Goal: Information Seeking & Learning: Learn about a topic

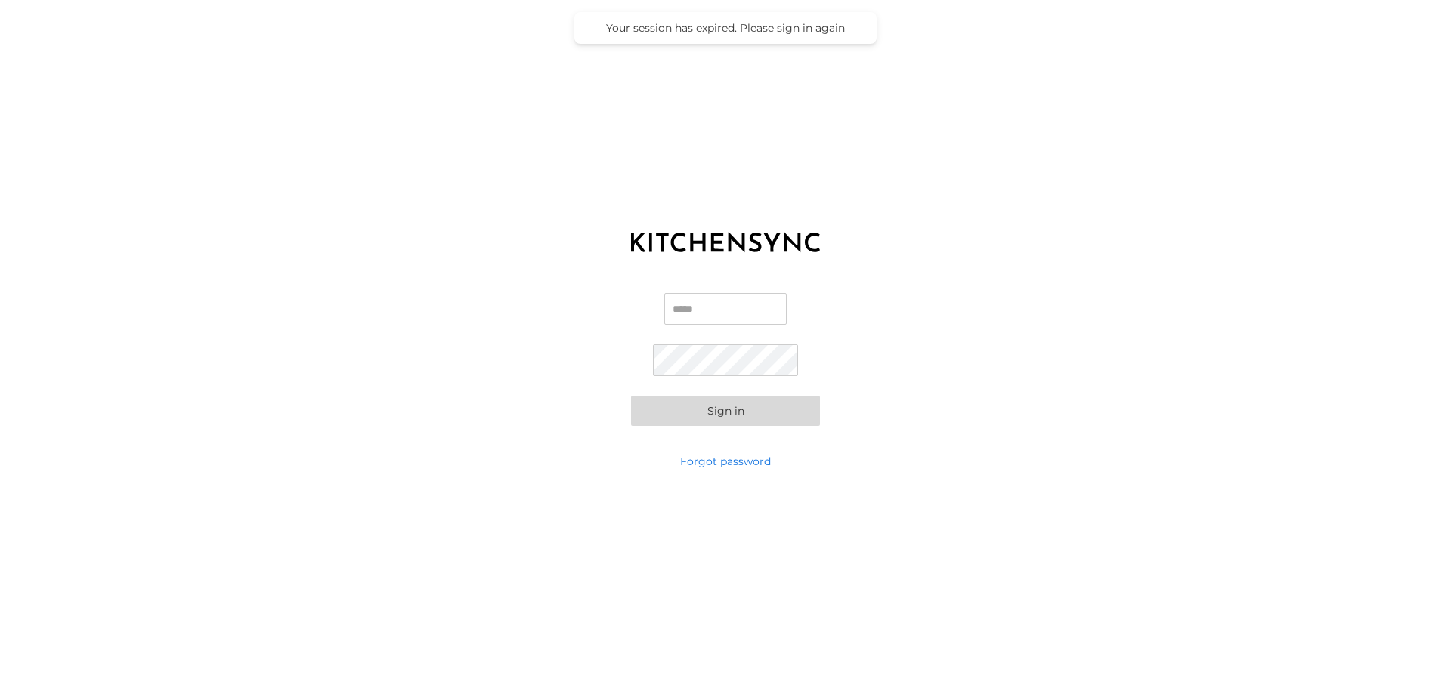
click at [703, 308] on input "Email" at bounding box center [725, 309] width 122 height 32
type input "**********"
click at [713, 420] on button "Sign in" at bounding box center [725, 411] width 189 height 30
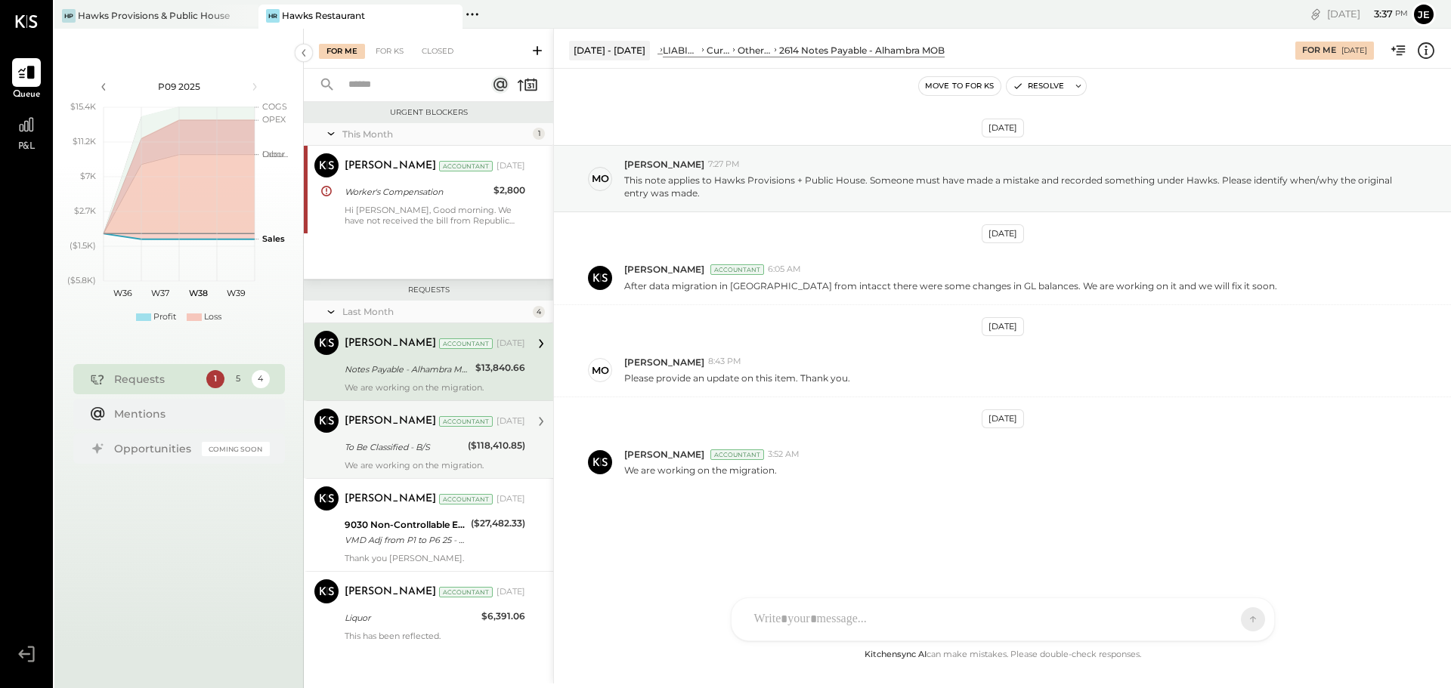
click at [414, 446] on div "To Be Classified - B/S" at bounding box center [404, 447] width 119 height 15
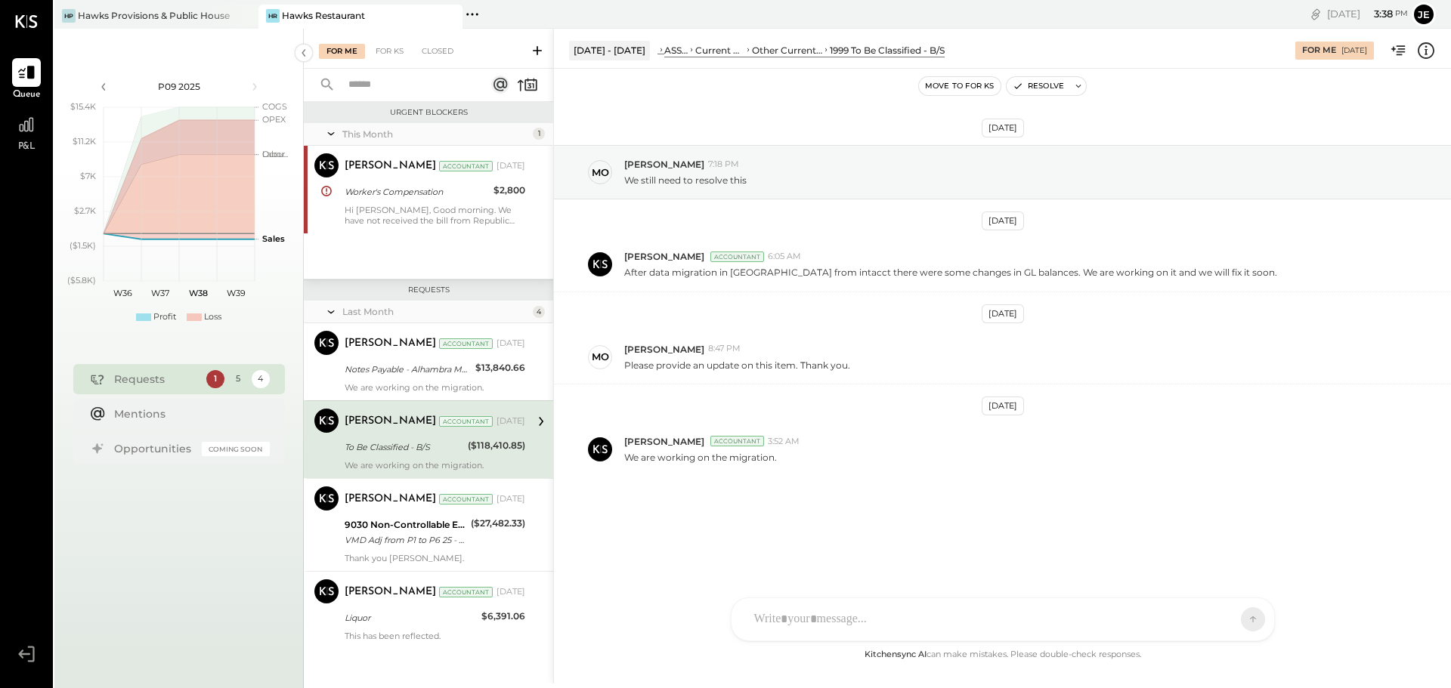
click at [24, 149] on span "P&L" at bounding box center [26, 148] width 17 height 14
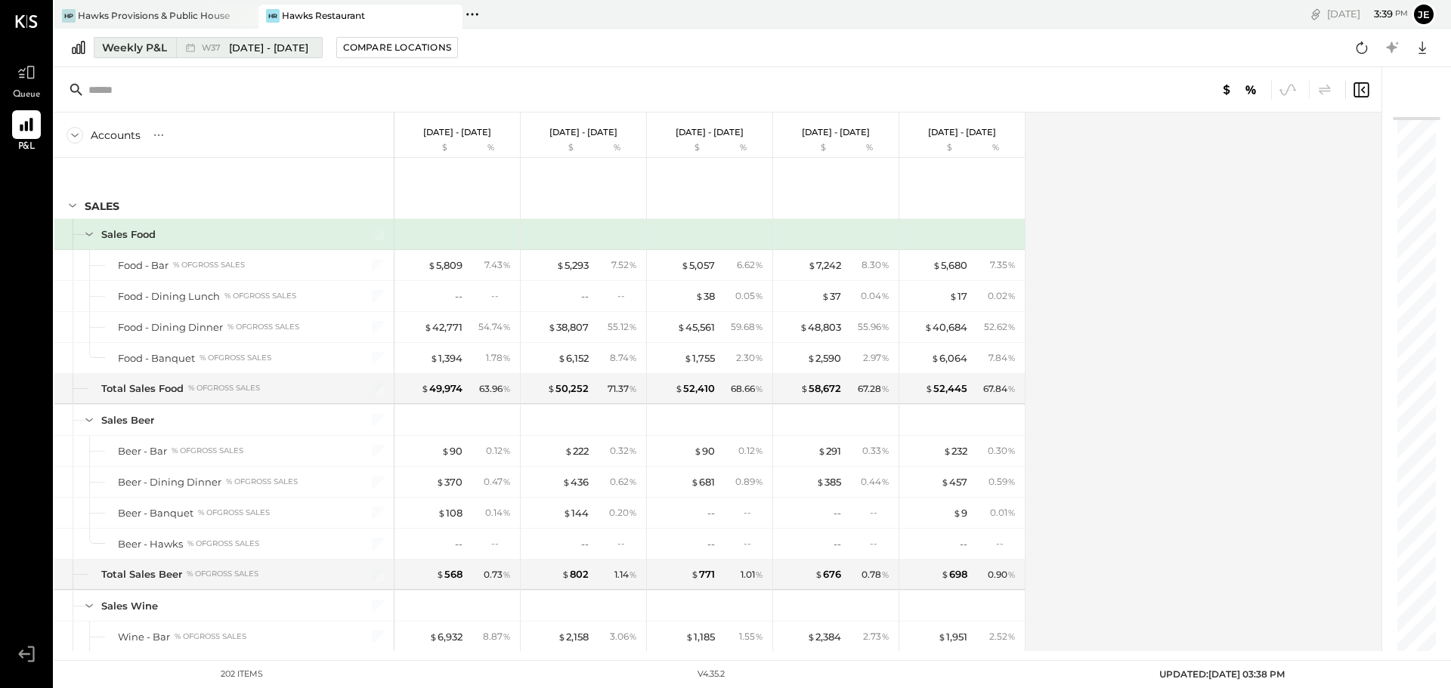
click at [184, 45] on icon at bounding box center [190, 47] width 15 height 15
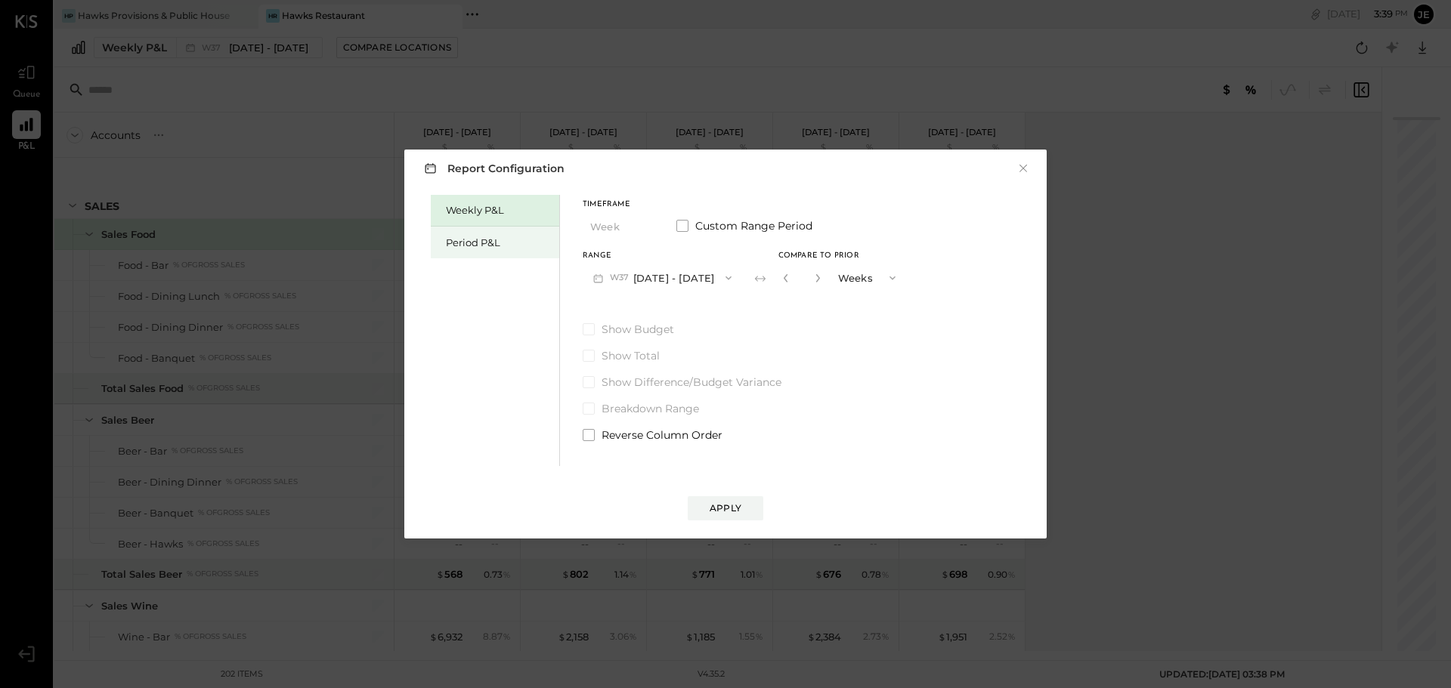
click at [487, 246] on div "Period P&L" at bounding box center [499, 243] width 106 height 14
click at [631, 279] on button "P09 [DATE] - [DATE]" at bounding box center [660, 278] width 157 height 28
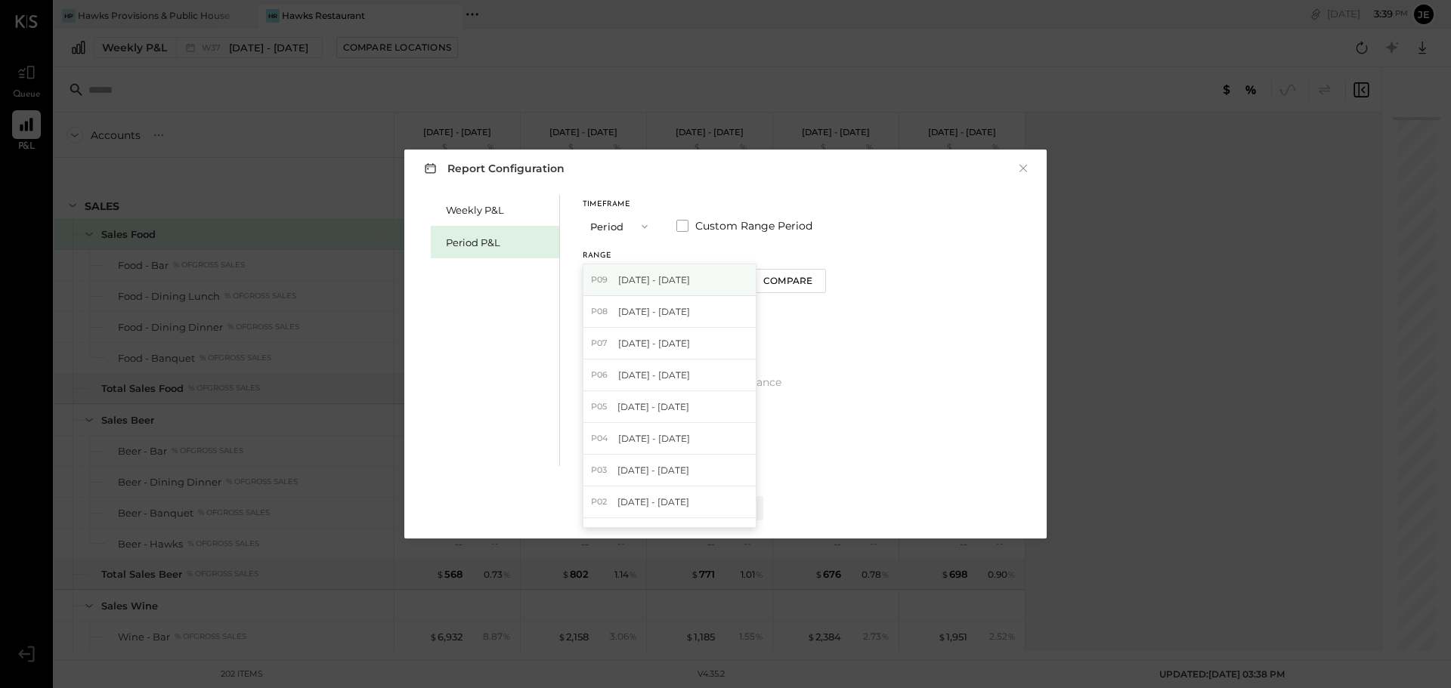
click at [657, 273] on span "[DATE] - [DATE]" at bounding box center [654, 279] width 72 height 13
click at [729, 500] on button "Apply" at bounding box center [725, 508] width 76 height 24
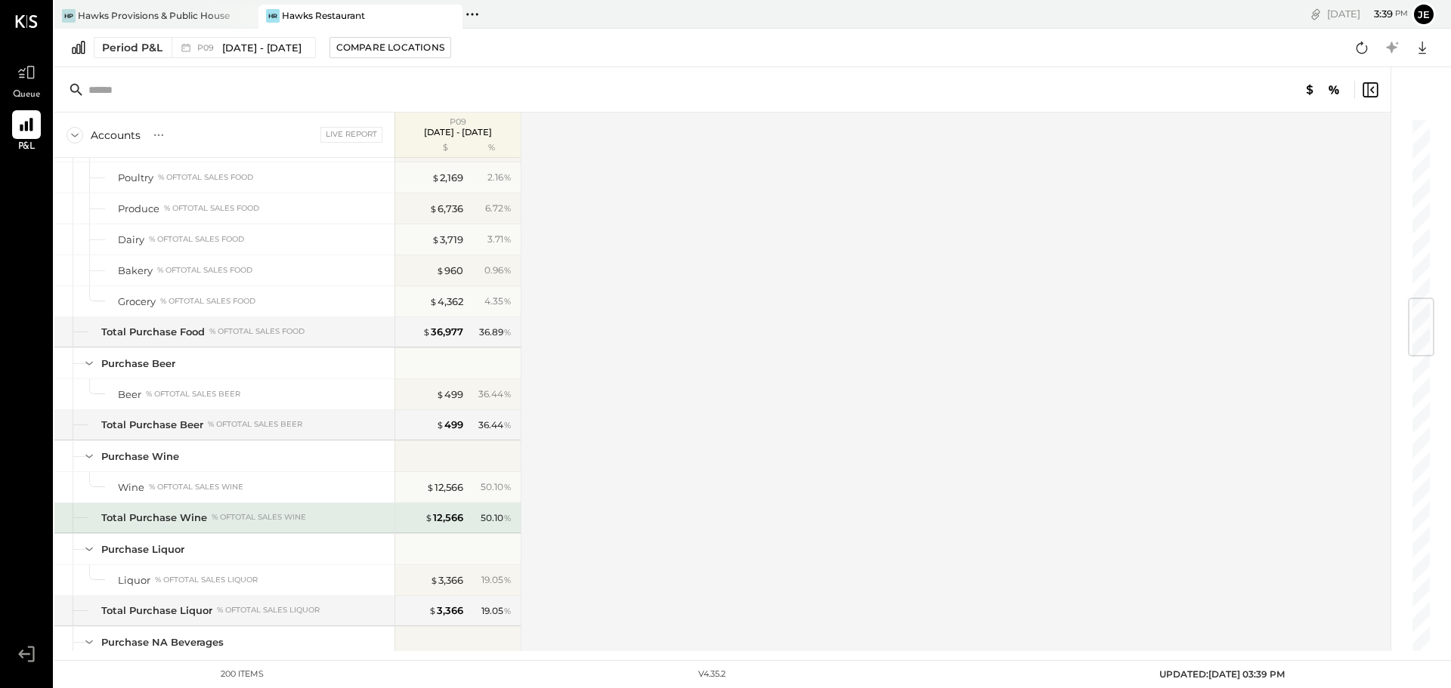
scroll to position [1587, 0]
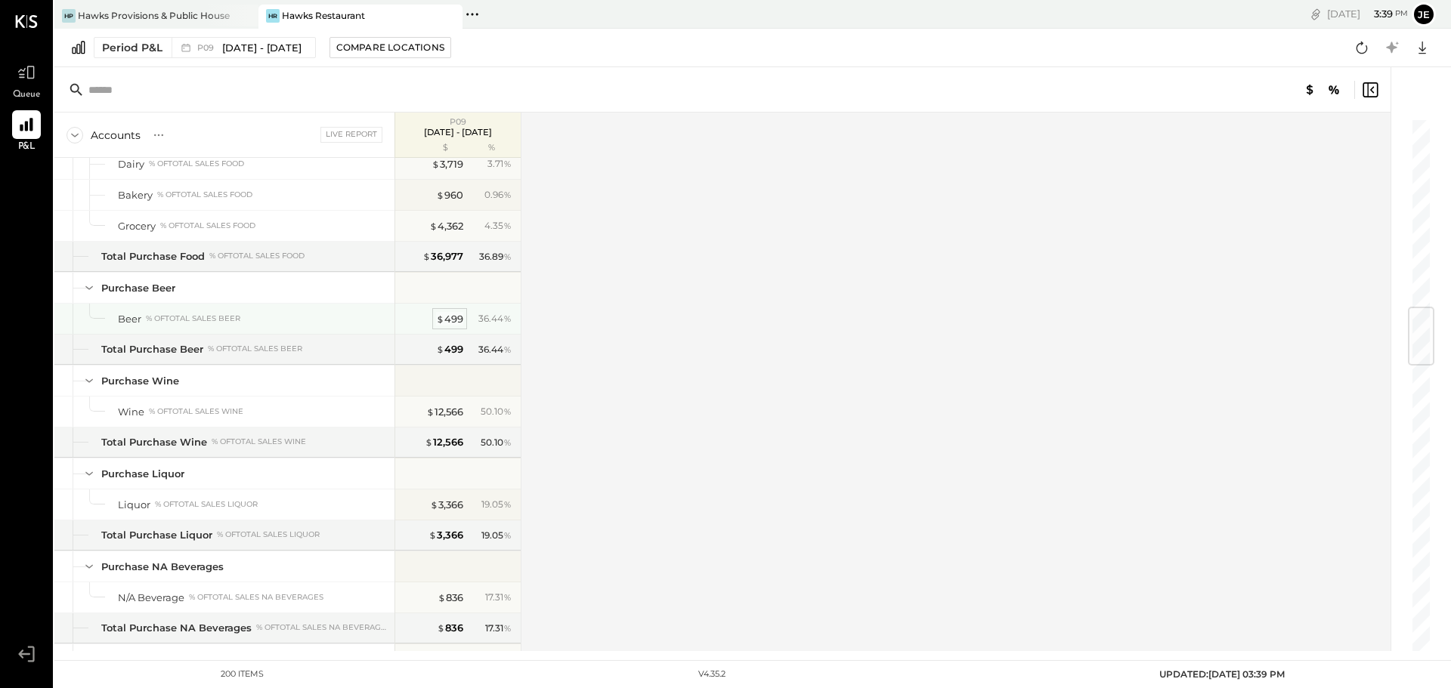
click at [445, 318] on div "$ 499" at bounding box center [449, 319] width 27 height 14
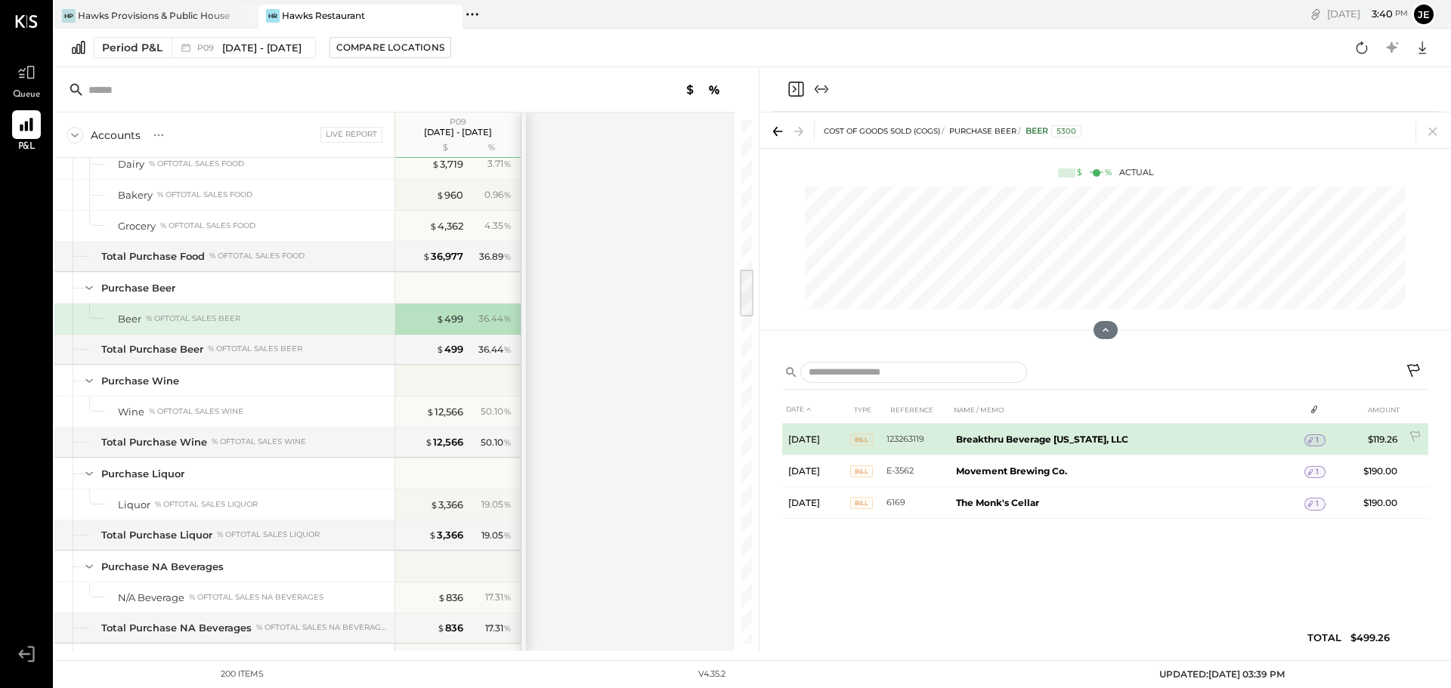
click at [1061, 430] on td "Breakthru Beverage [US_STATE], LLC" at bounding box center [1127, 440] width 354 height 32
click at [1312, 443] on icon at bounding box center [1310, 440] width 11 height 11
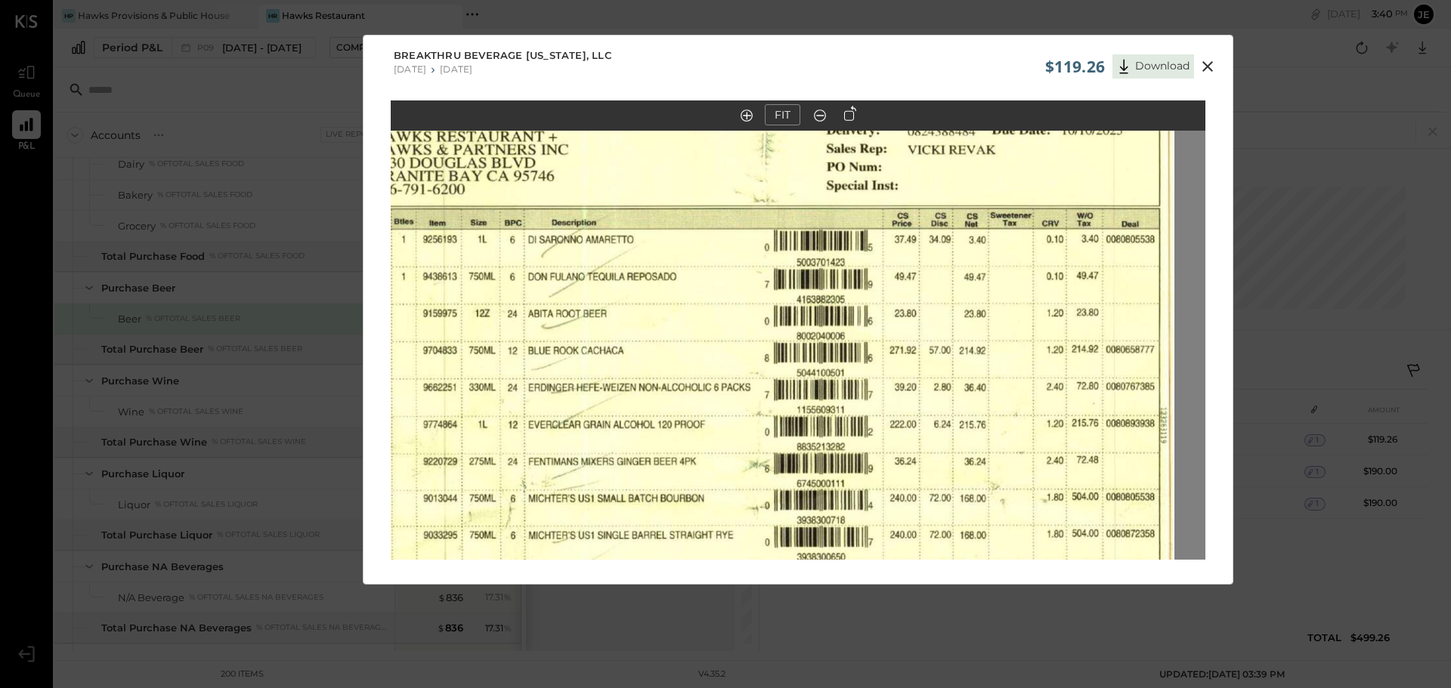
drag, startPoint x: 821, startPoint y: 221, endPoint x: 781, endPoint y: 181, distance: 56.6
click at [781, 188] on img at bounding box center [767, 459] width 814 height 1002
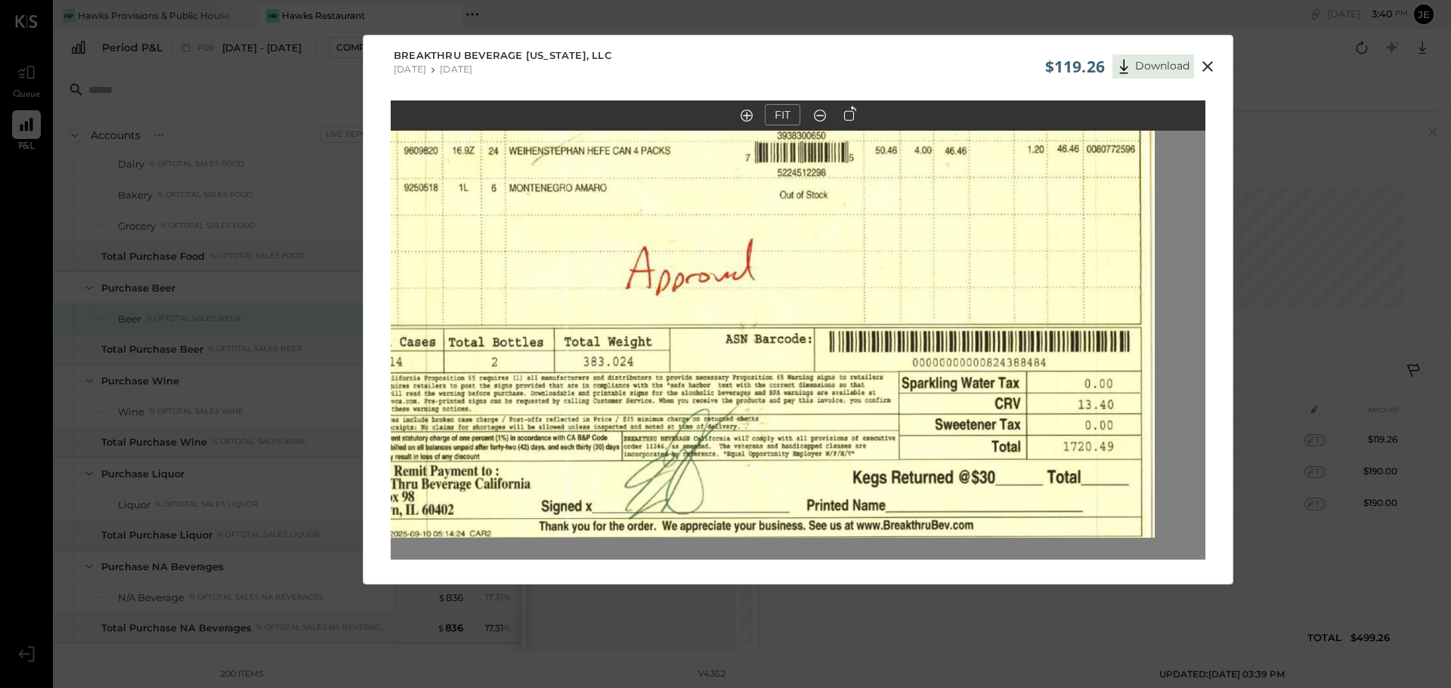
drag, startPoint x: 799, startPoint y: 432, endPoint x: 786, endPoint y: 218, distance: 214.9
click at [786, 218] on img at bounding box center [747, 37] width 814 height 1002
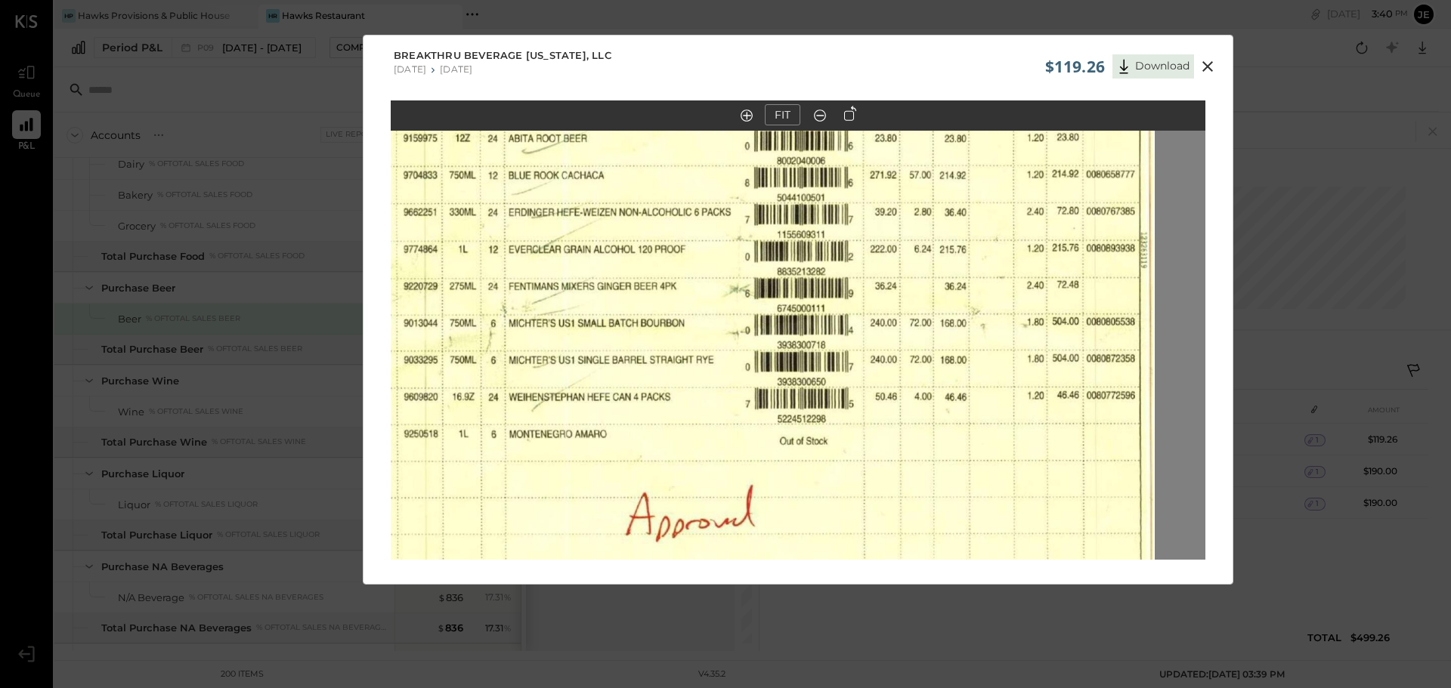
drag, startPoint x: 866, startPoint y: 221, endPoint x: 866, endPoint y: 482, distance: 260.6
click at [866, 482] on img at bounding box center [747, 283] width 814 height 1002
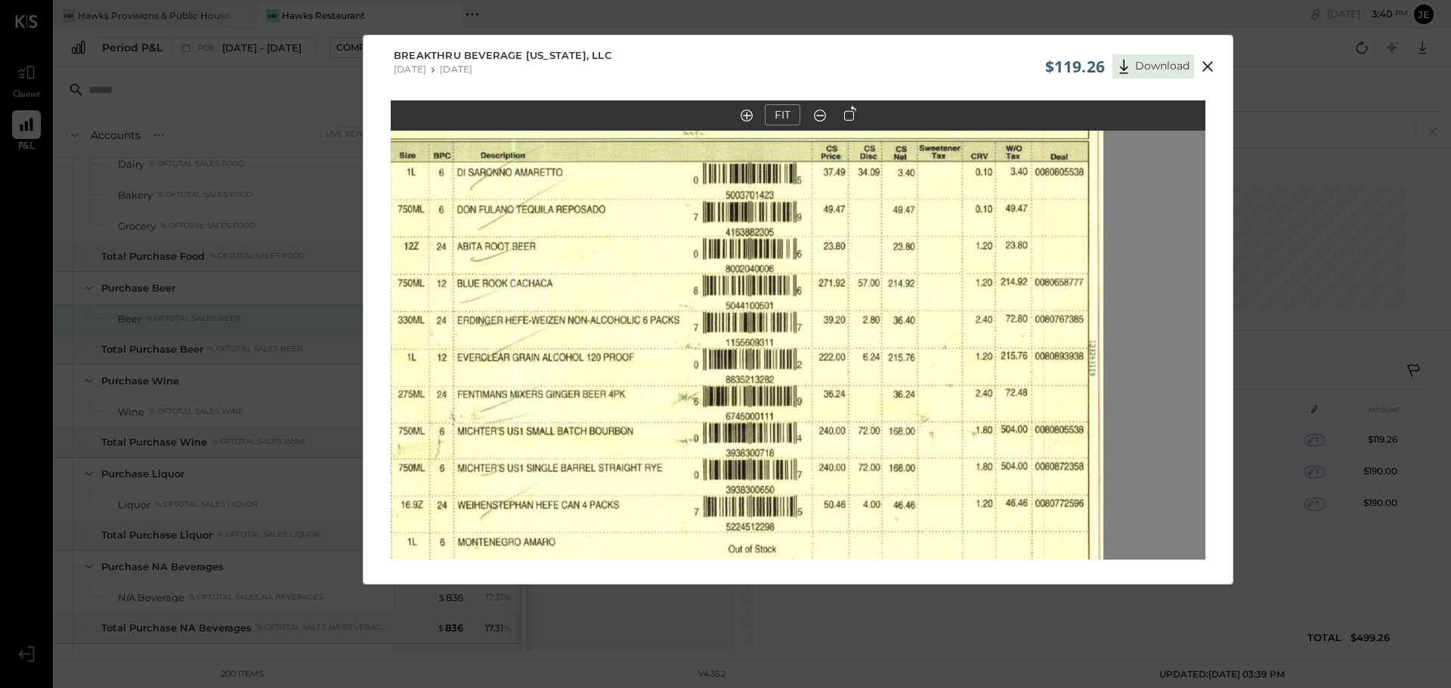
drag, startPoint x: 957, startPoint y: 353, endPoint x: 906, endPoint y: 446, distance: 106.2
click at [906, 446] on img at bounding box center [696, 391] width 814 height 1002
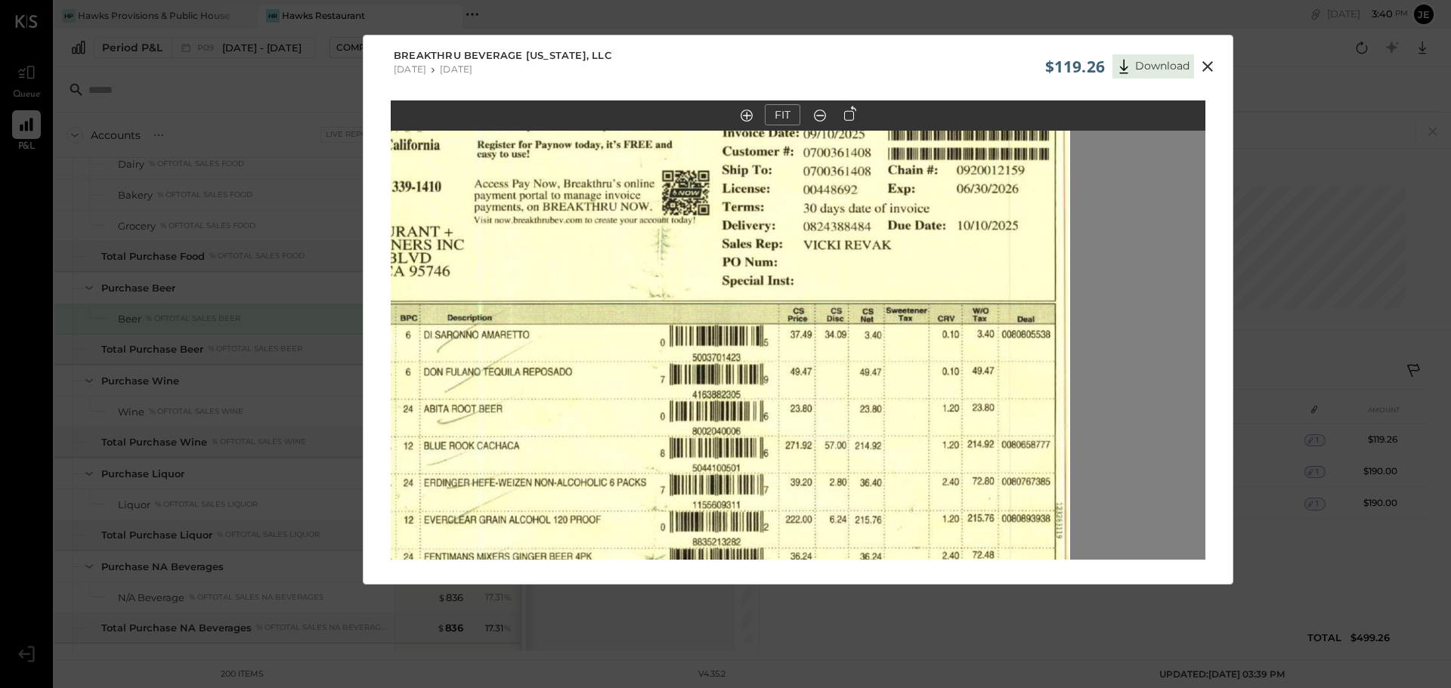
drag, startPoint x: 969, startPoint y: 256, endPoint x: 925, endPoint y: 538, distance: 285.2
click at [925, 538] on img at bounding box center [662, 554] width 814 height 1002
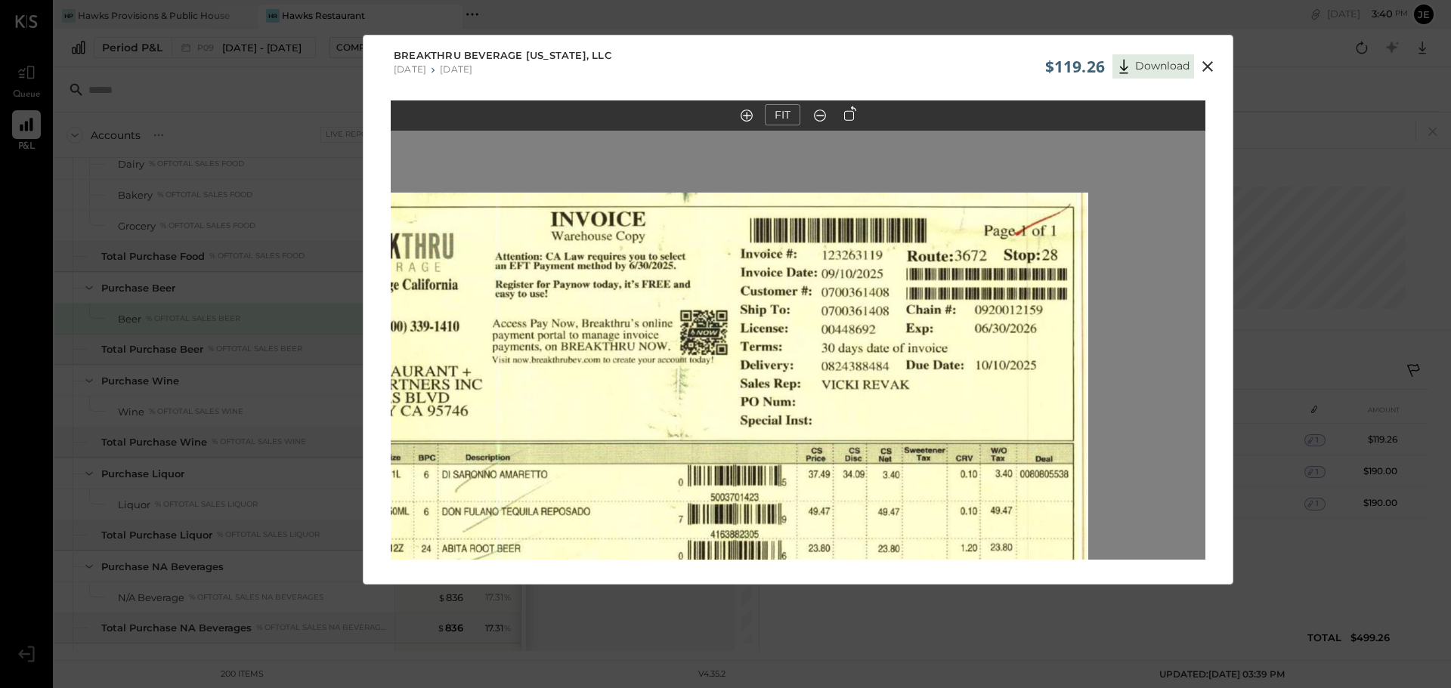
drag, startPoint x: 960, startPoint y: 275, endPoint x: 990, endPoint y: 295, distance: 35.8
click at [990, 295] on img at bounding box center [680, 694] width 814 height 1002
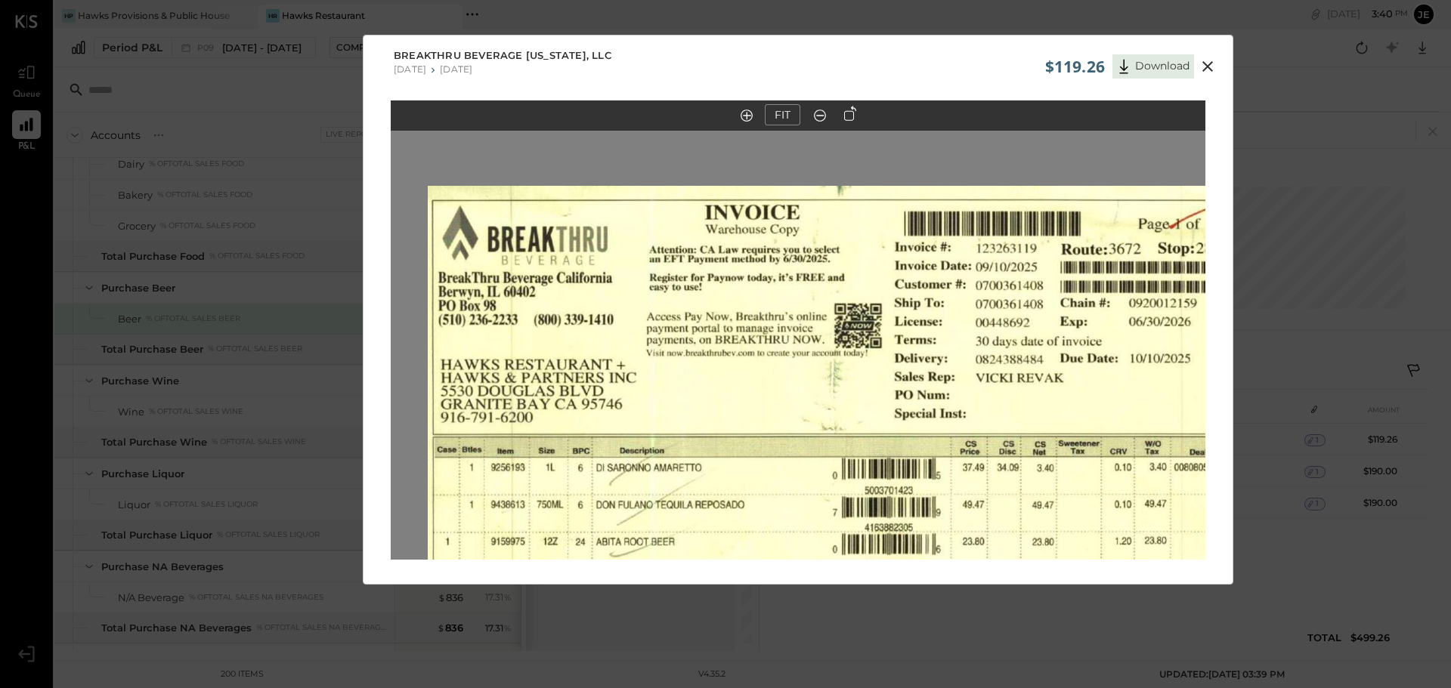
drag, startPoint x: 705, startPoint y: 337, endPoint x: 858, endPoint y: 330, distance: 153.5
click at [858, 330] on img at bounding box center [835, 687] width 814 height 1002
click at [1120, 10] on div "$119.26 Download Breakthru Beverage [US_STATE], LLC [DATE] [DATE] FIT" at bounding box center [725, 344] width 1451 height 688
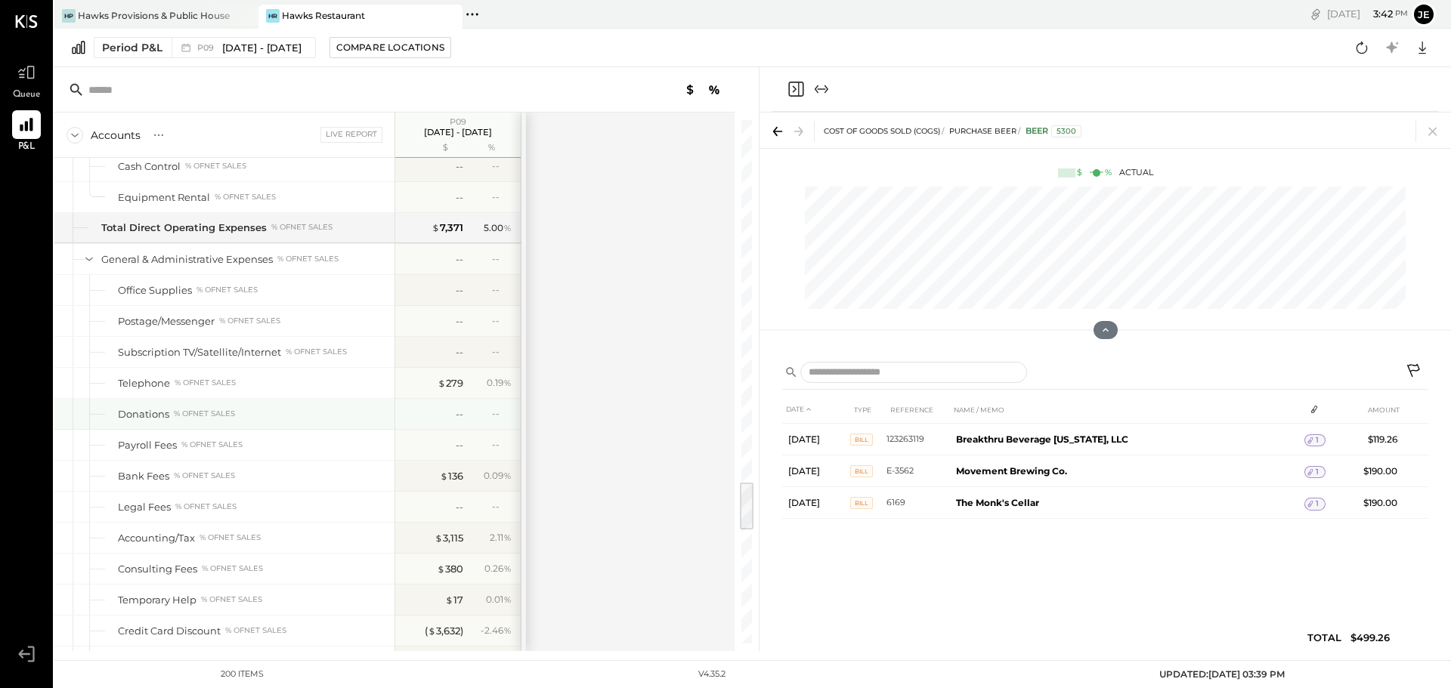
scroll to position [3768, 0]
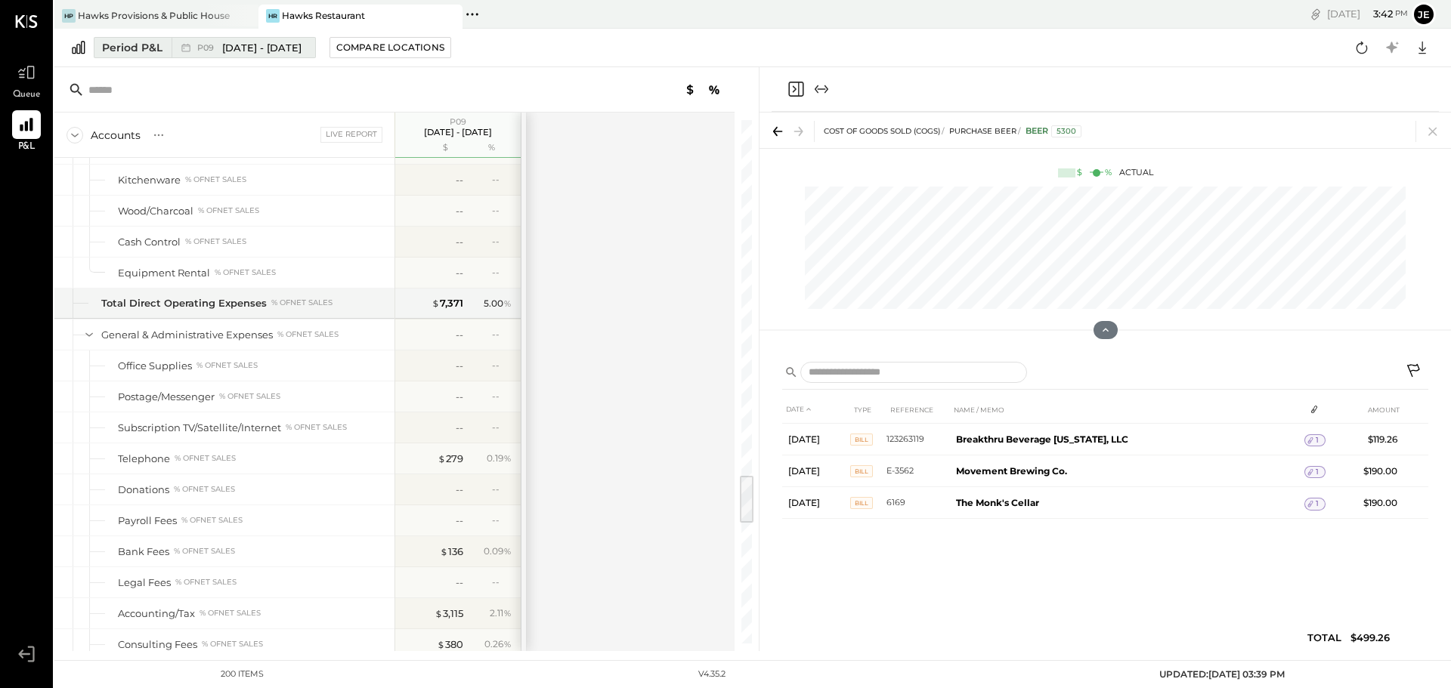
click at [287, 50] on span "[DATE] - [DATE]" at bounding box center [261, 48] width 79 height 14
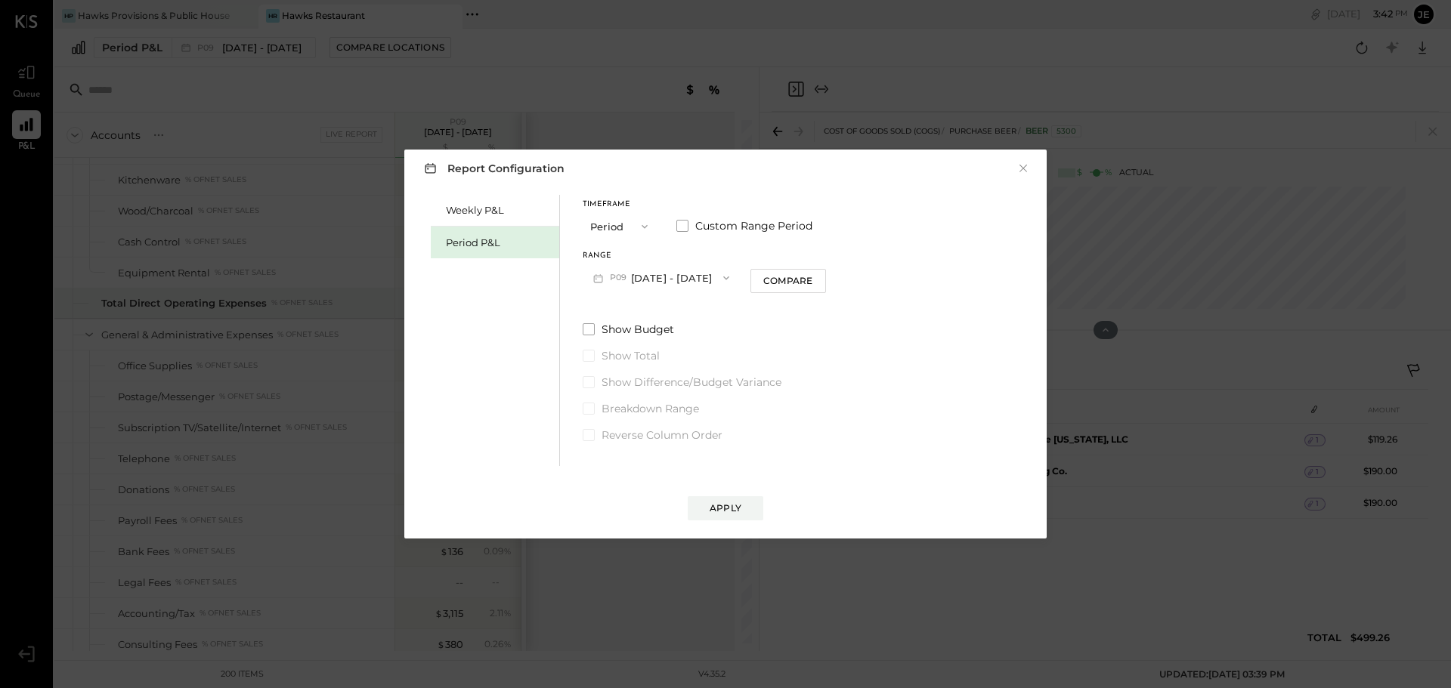
click at [626, 279] on span "P09" at bounding box center [620, 278] width 21 height 12
click at [629, 313] on span "[DATE] - [DATE]" at bounding box center [654, 311] width 72 height 13
click at [715, 512] on div "Apply" at bounding box center [725, 508] width 32 height 13
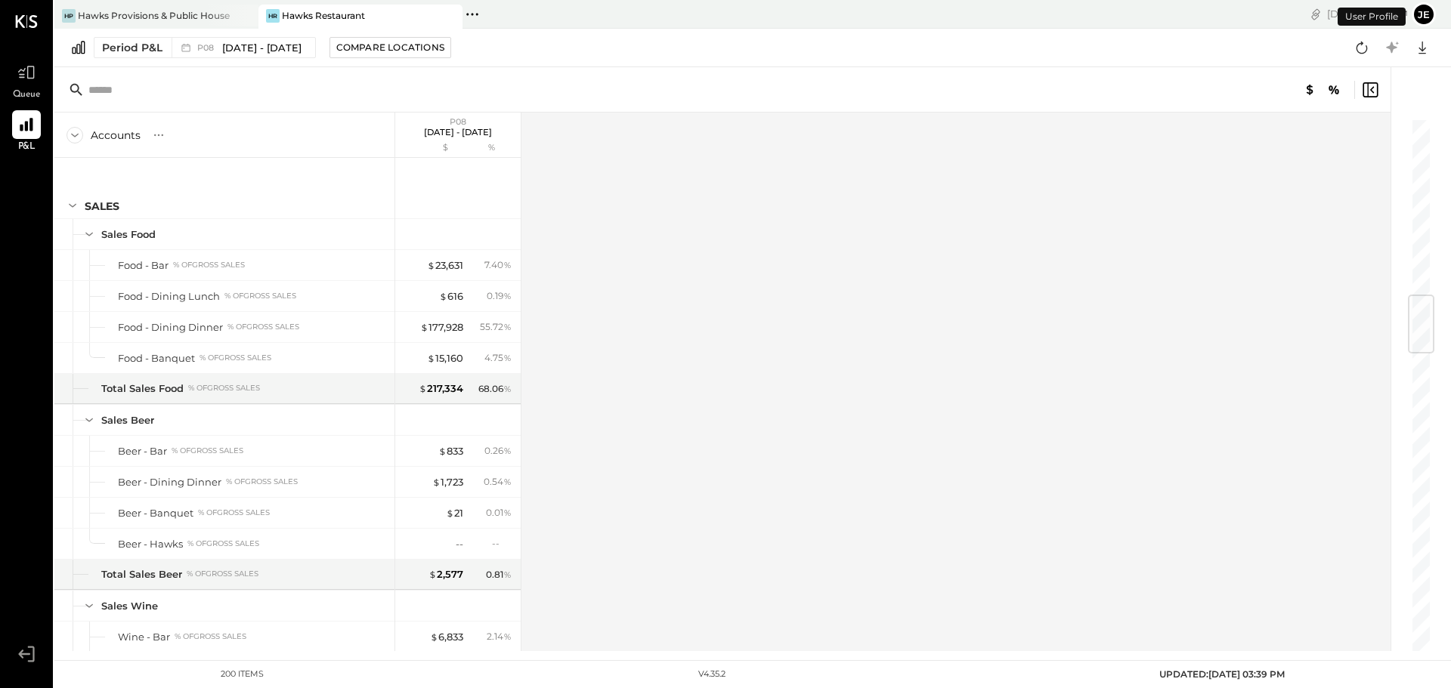
scroll to position [1486, 0]
click at [407, 47] on div "Compare Locations" at bounding box center [390, 47] width 108 height 13
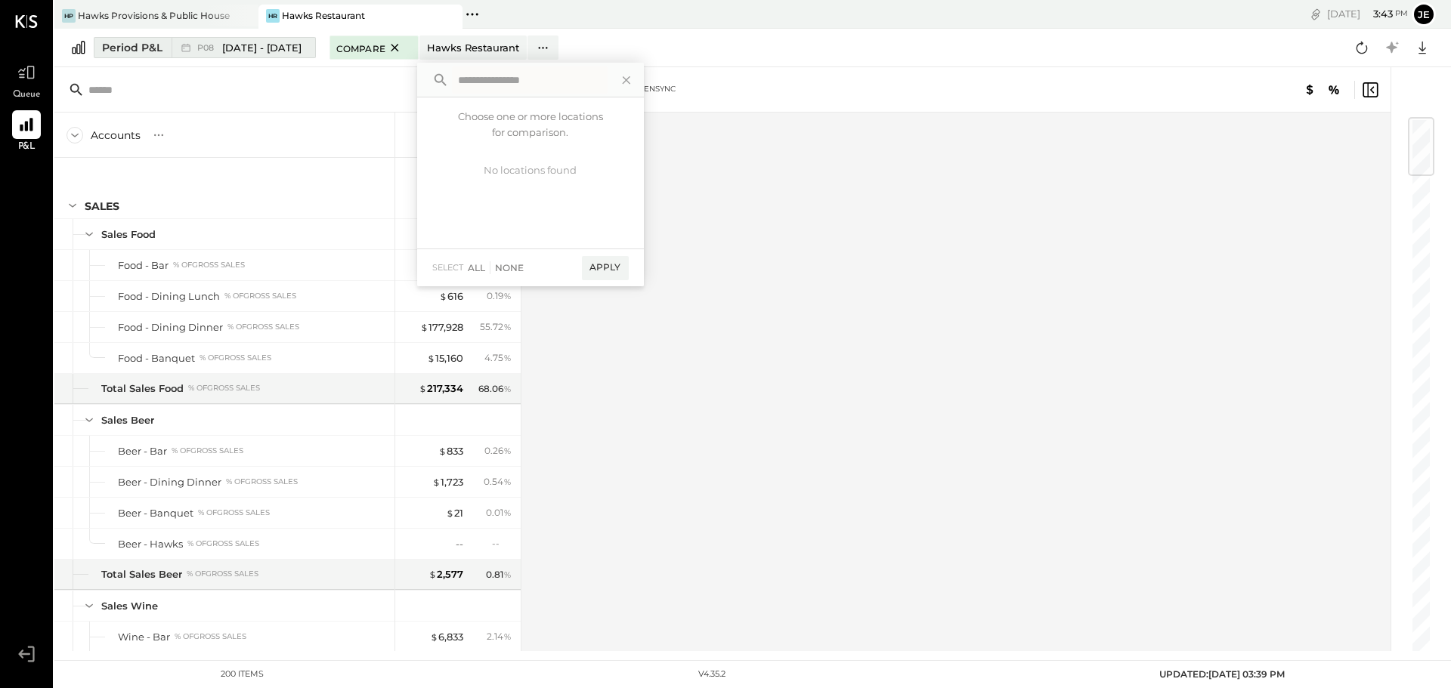
click at [254, 46] on span "[DATE] - [DATE]" at bounding box center [261, 48] width 79 height 14
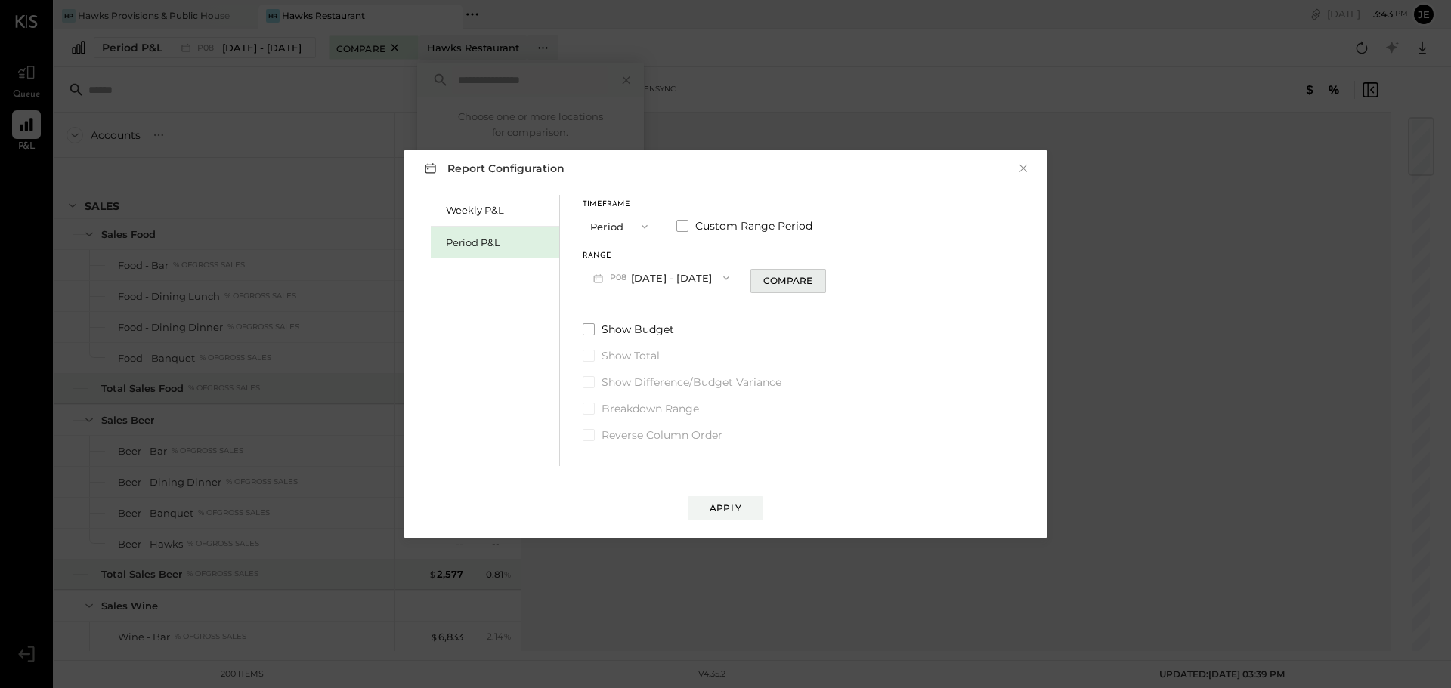
drag, startPoint x: 778, startPoint y: 243, endPoint x: 779, endPoint y: 273, distance: 30.2
click at [779, 272] on div "Timeframe Period Custom Range Period Range P08 [DATE] - [DATE] Compare" at bounding box center [703, 246] width 243 height 91
click at [779, 283] on div "Compare" at bounding box center [787, 280] width 49 height 13
click at [814, 280] on icon "button" at bounding box center [815, 277] width 9 height 9
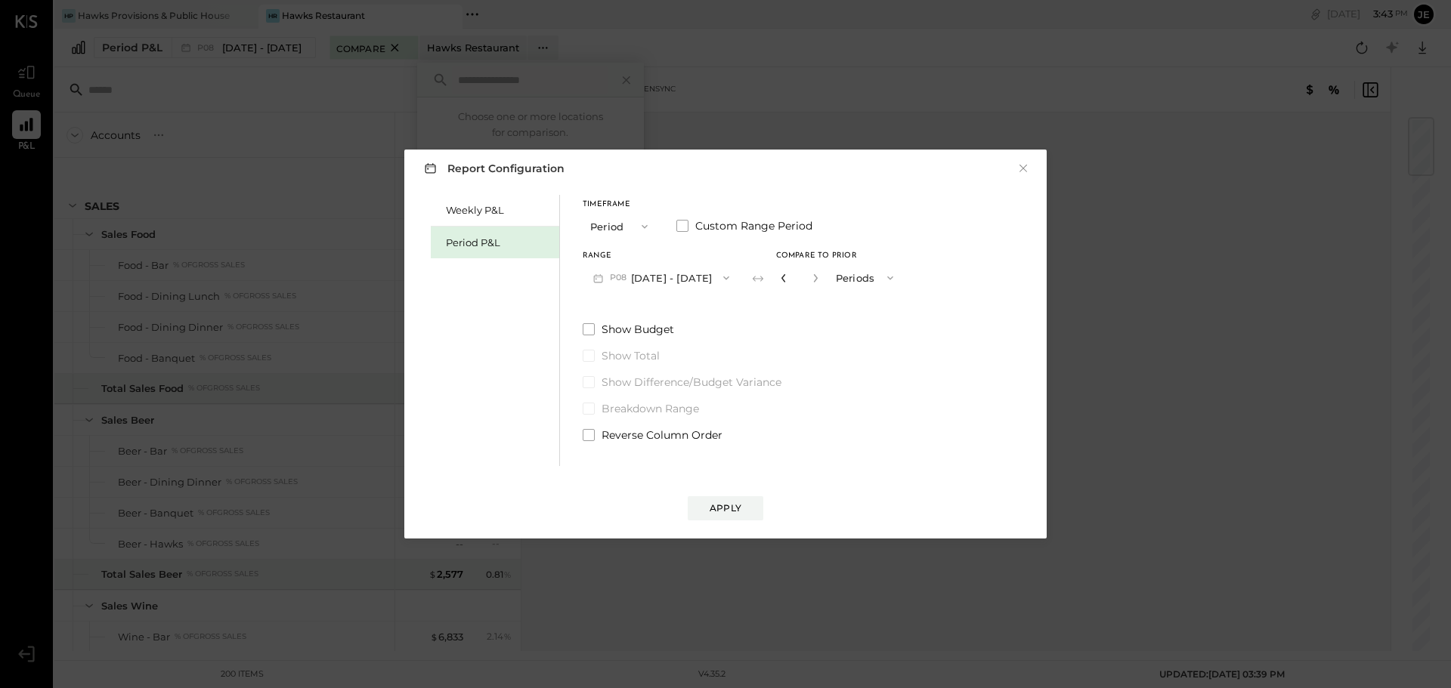
click at [781, 280] on icon "button" at bounding box center [783, 278] width 4 height 8
type input "*"
click at [781, 280] on icon "button" at bounding box center [783, 278] width 4 height 8
click at [1027, 171] on button "×" at bounding box center [1023, 168] width 14 height 15
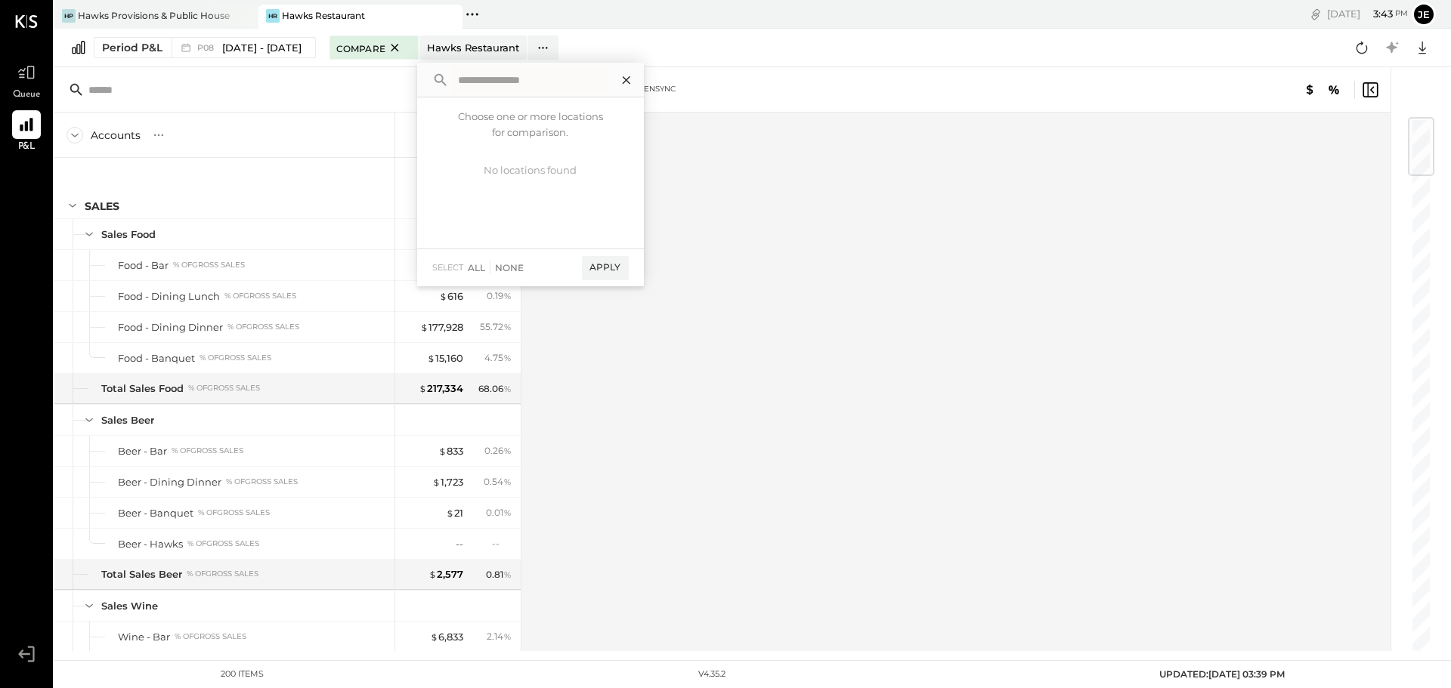
click at [624, 80] on icon at bounding box center [626, 80] width 20 height 20
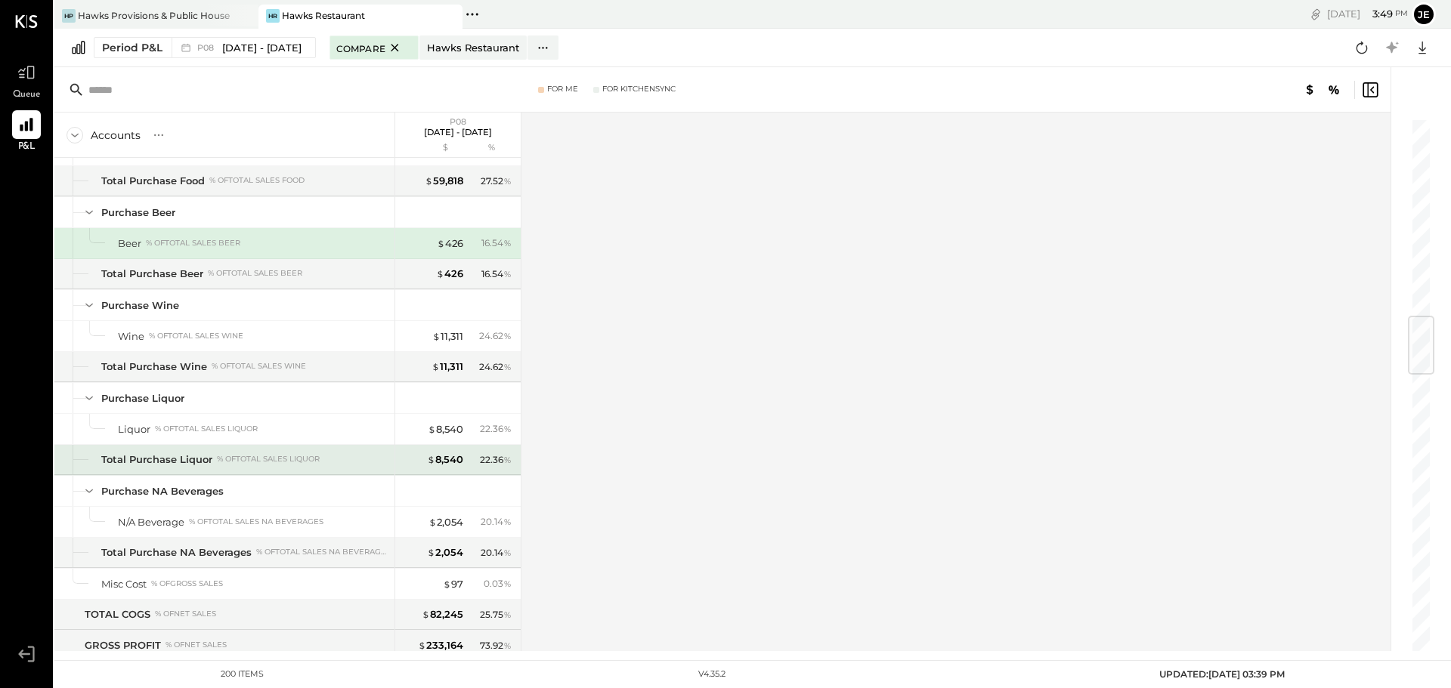
scroll to position [2040, 0]
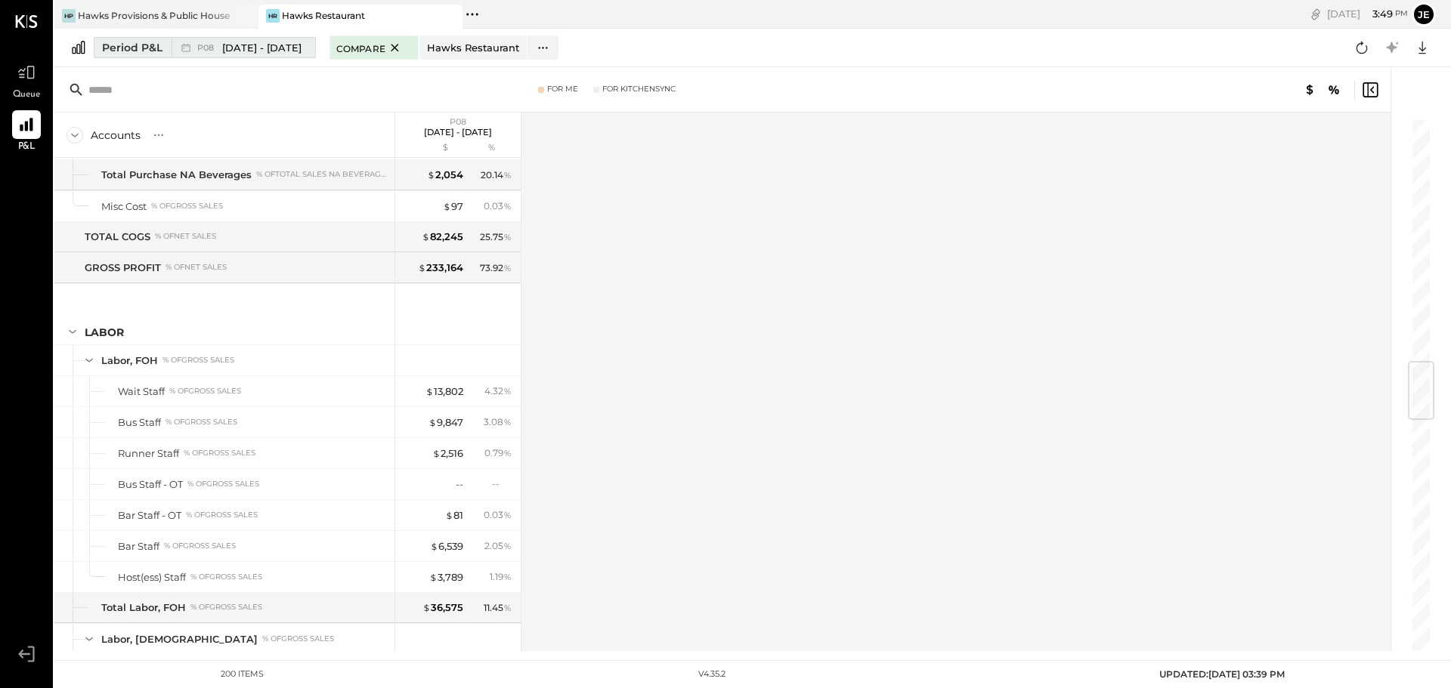
click at [261, 44] on span "[DATE] - [DATE]" at bounding box center [261, 48] width 79 height 14
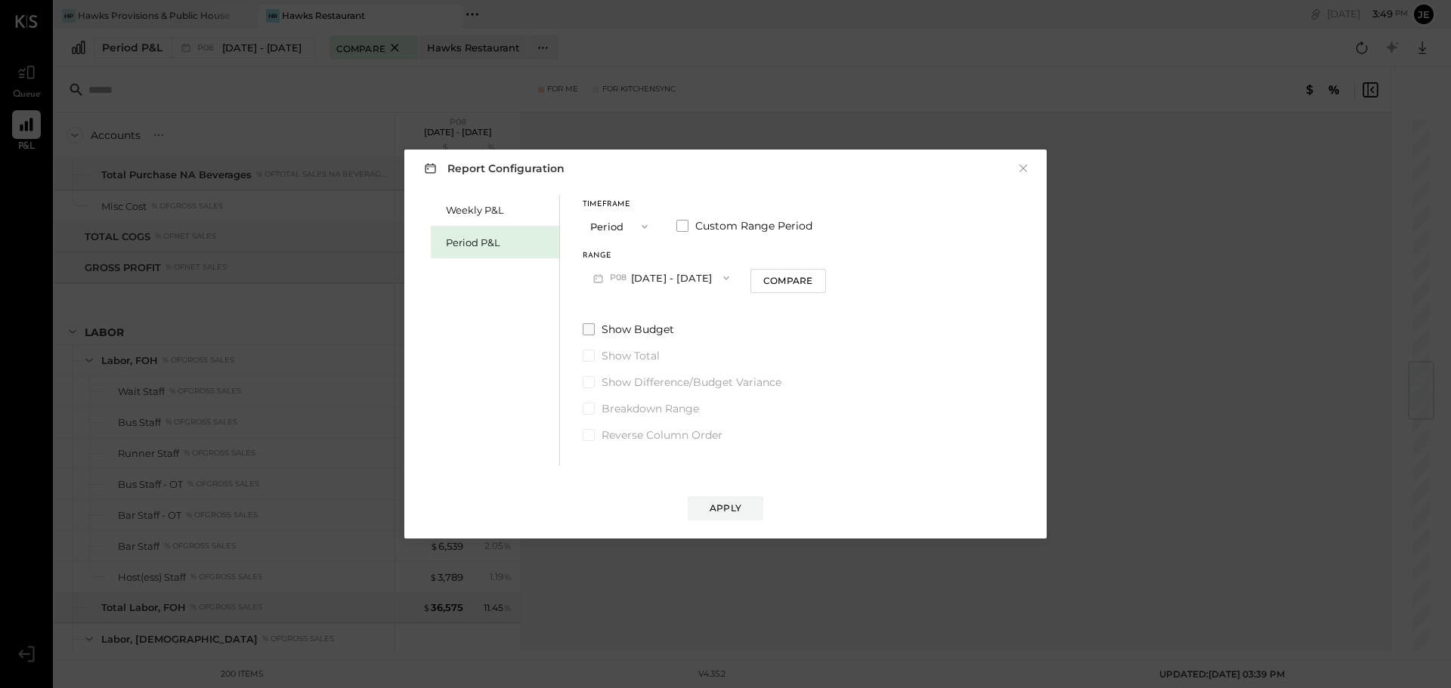
click at [596, 331] on label "Show Budget" at bounding box center [703, 329] width 243 height 15
click at [481, 204] on div "Weekly P&L" at bounding box center [499, 210] width 106 height 14
click at [669, 275] on button "W38 [DATE] - [DATE]" at bounding box center [661, 278] width 159 height 28
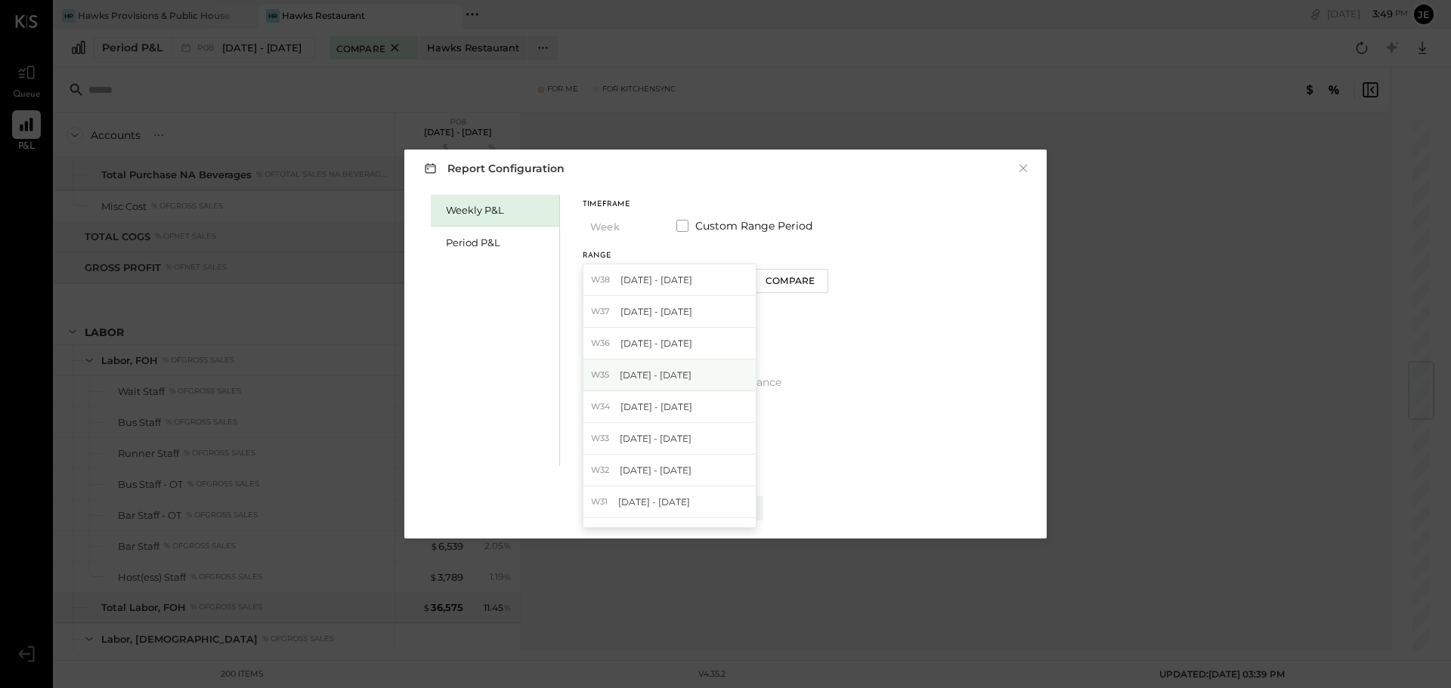
click at [644, 376] on span "[DATE] - [DATE]" at bounding box center [656, 375] width 72 height 13
click at [742, 507] on button "Apply" at bounding box center [725, 508] width 76 height 24
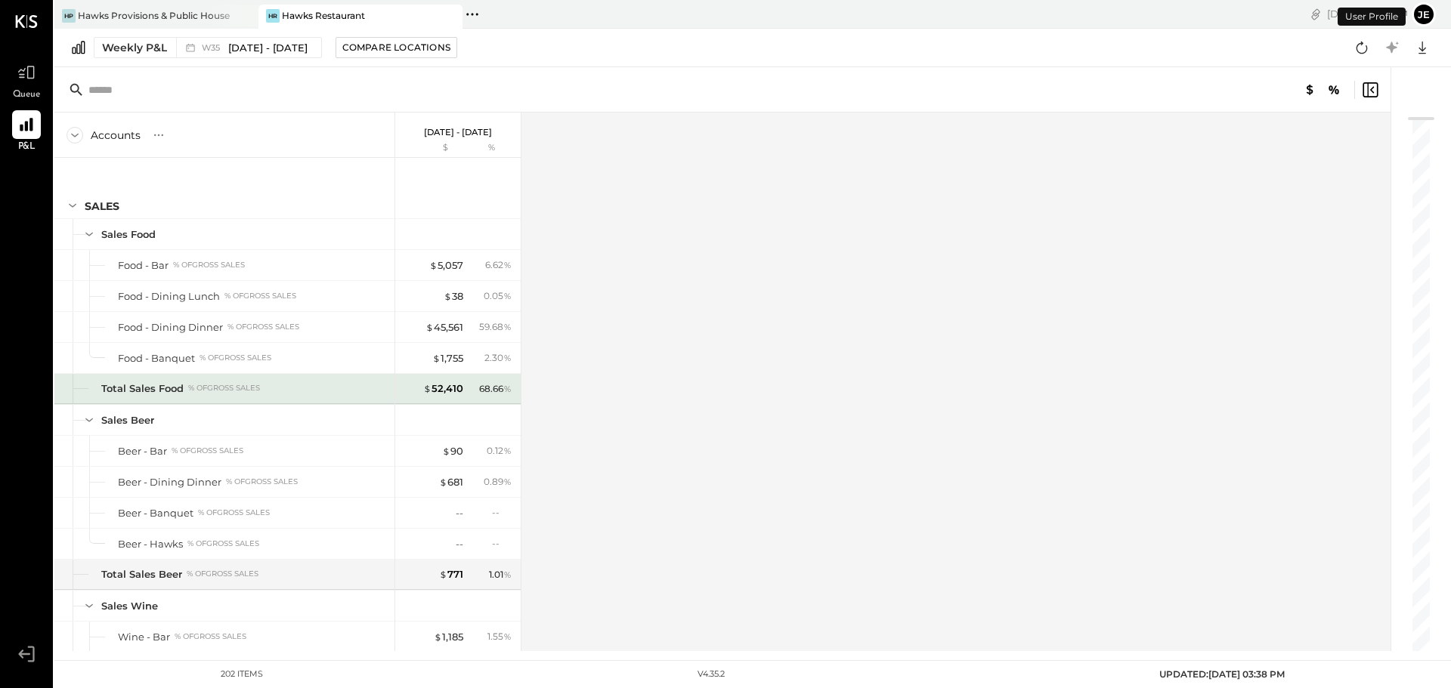
scroll to position [1486, 0]
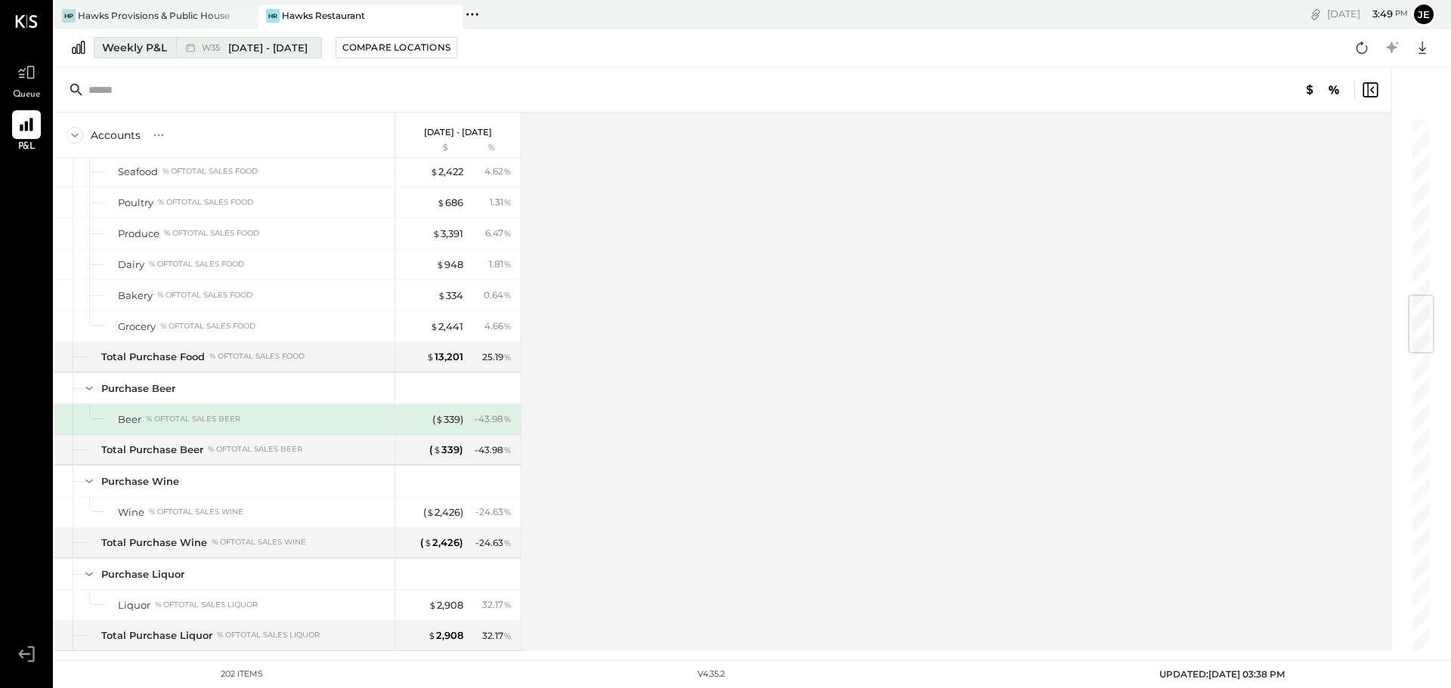
click at [199, 46] on div "W35 [DATE] - [DATE]" at bounding box center [244, 48] width 137 height 20
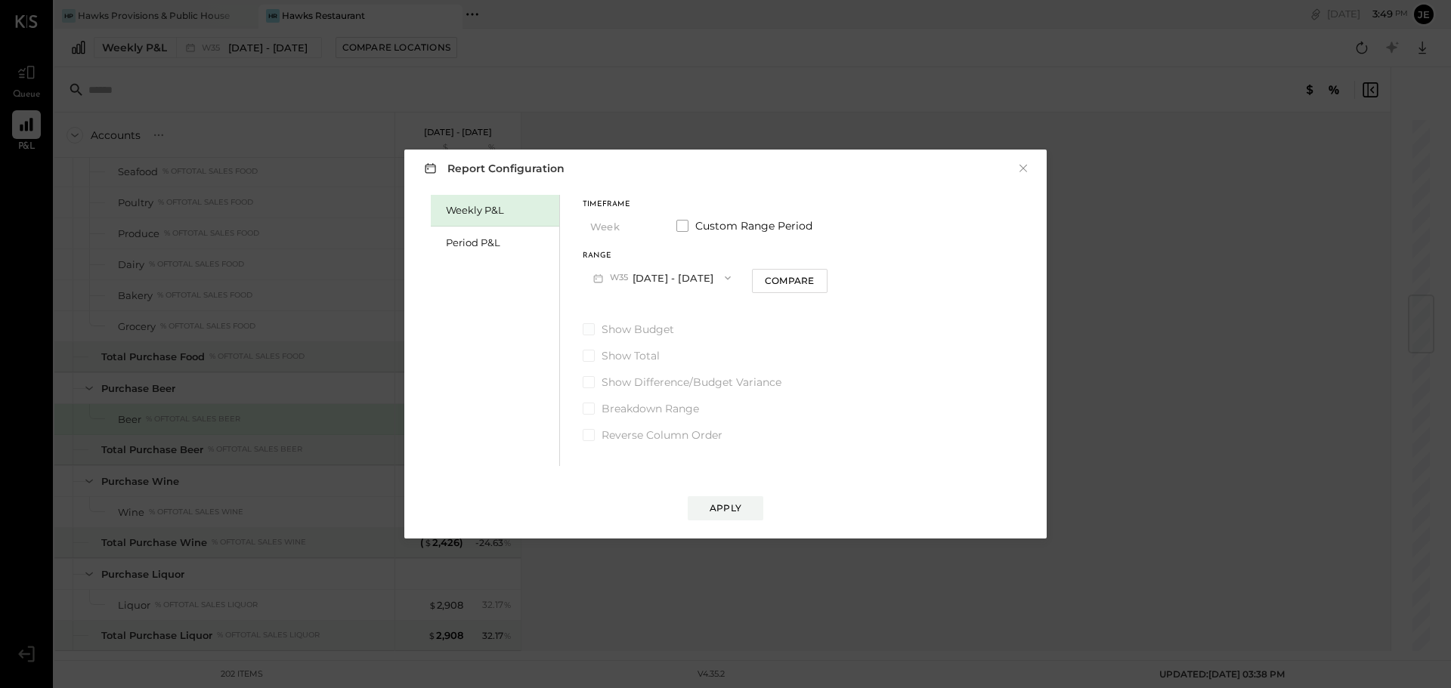
click at [591, 326] on span at bounding box center [588, 329] width 12 height 12
click at [493, 199] on div "Weekly P&L" at bounding box center [495, 211] width 128 height 32
click at [639, 329] on span "Show Budget" at bounding box center [637, 329] width 73 height 15
click at [638, 329] on span "Show Budget" at bounding box center [637, 329] width 73 height 15
click at [459, 217] on div "Weekly P&L" at bounding box center [499, 210] width 106 height 14
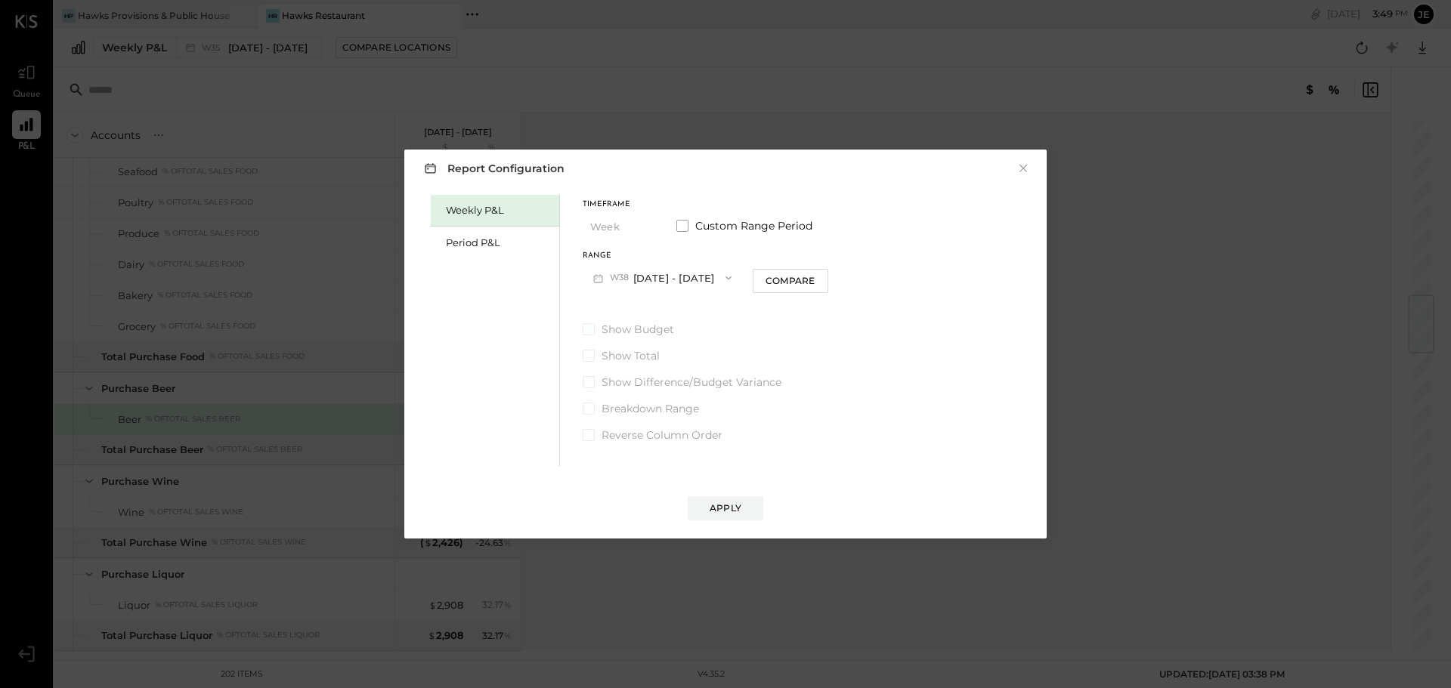
click at [631, 333] on span "Show Budget" at bounding box center [637, 329] width 73 height 15
click at [782, 285] on div "Compare" at bounding box center [789, 280] width 49 height 13
click at [1018, 165] on button "×" at bounding box center [1023, 168] width 14 height 15
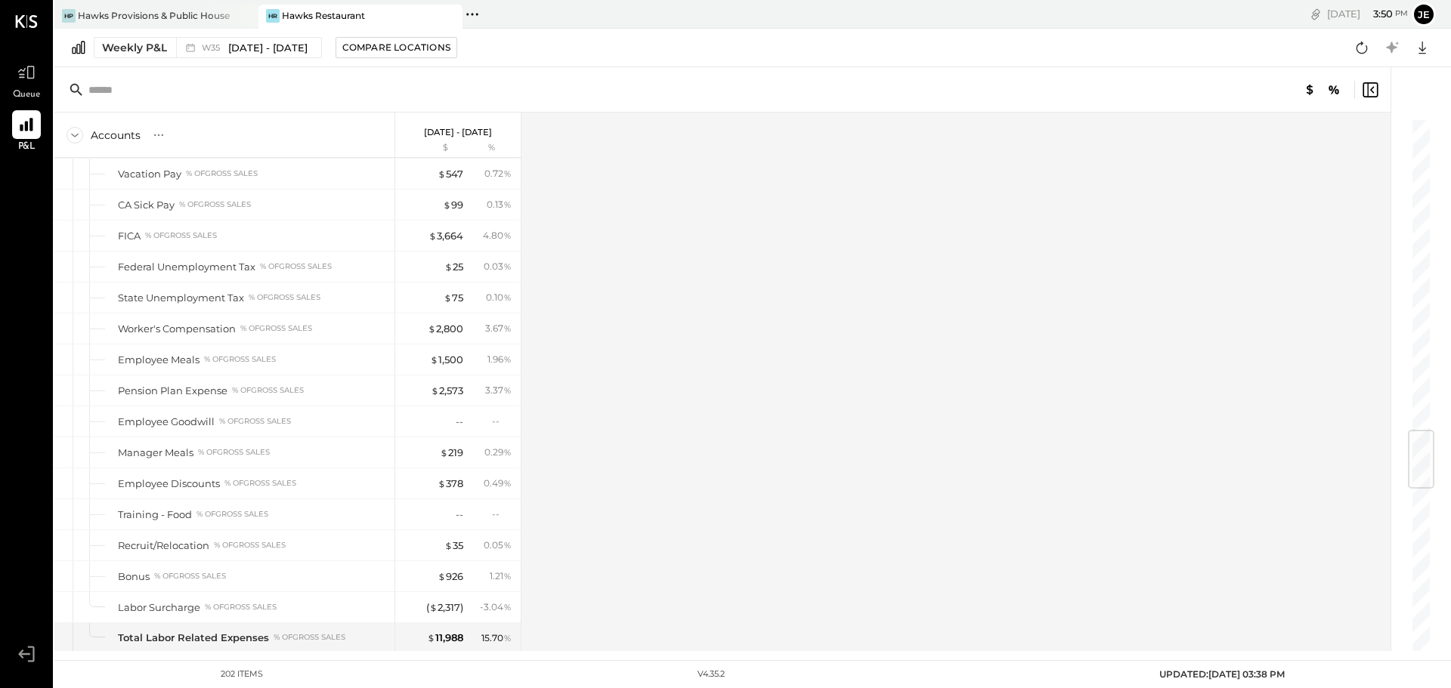
scroll to position [2997, 0]
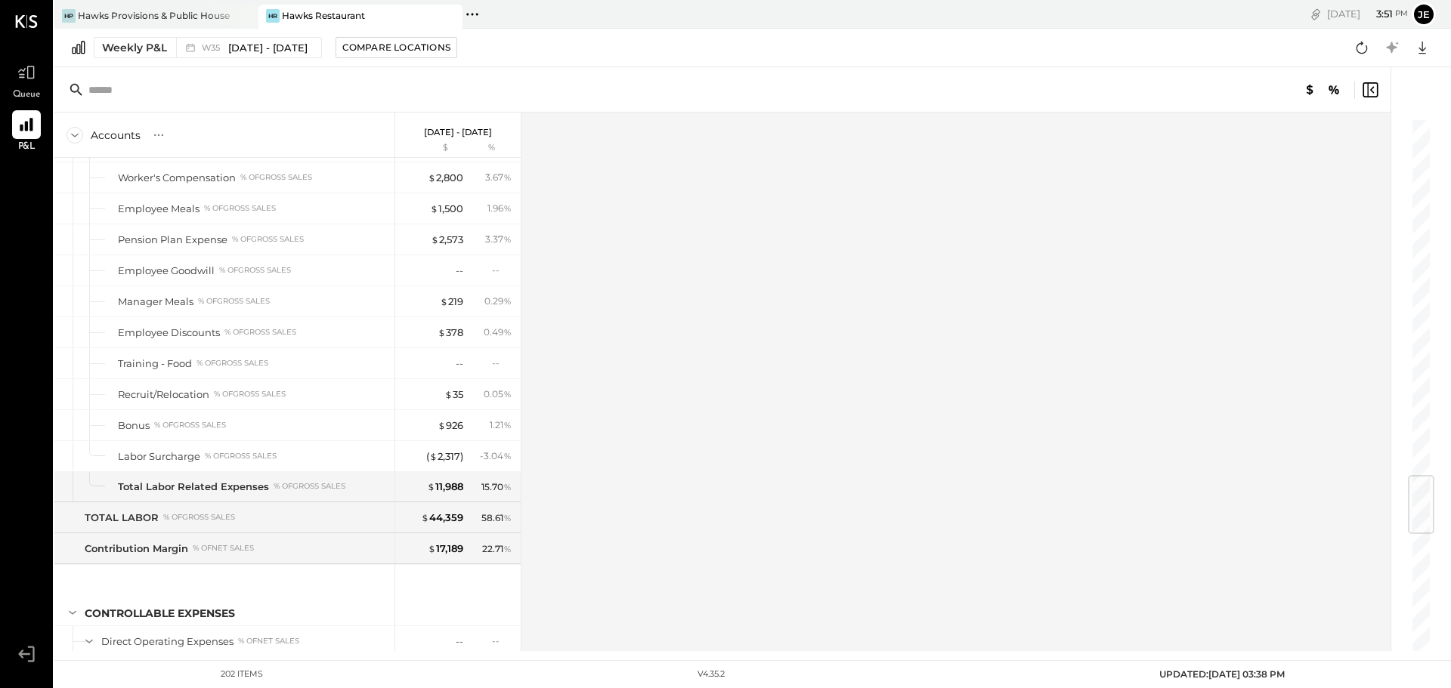
click at [577, 360] on div "Accounts S % GL [DATE] - [DATE] $ % SALES Sales Food Food - Bar % of GROSS SALE…" at bounding box center [723, 382] width 1338 height 539
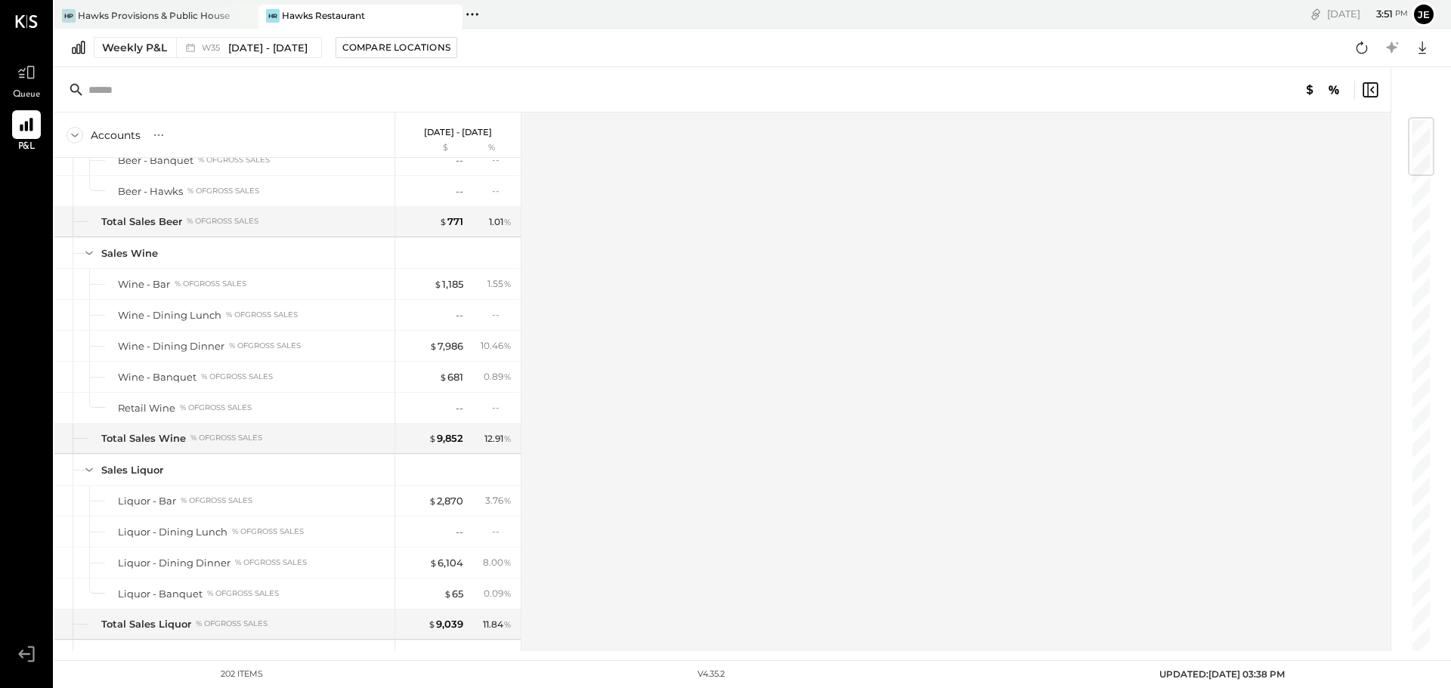
scroll to position [0, 0]
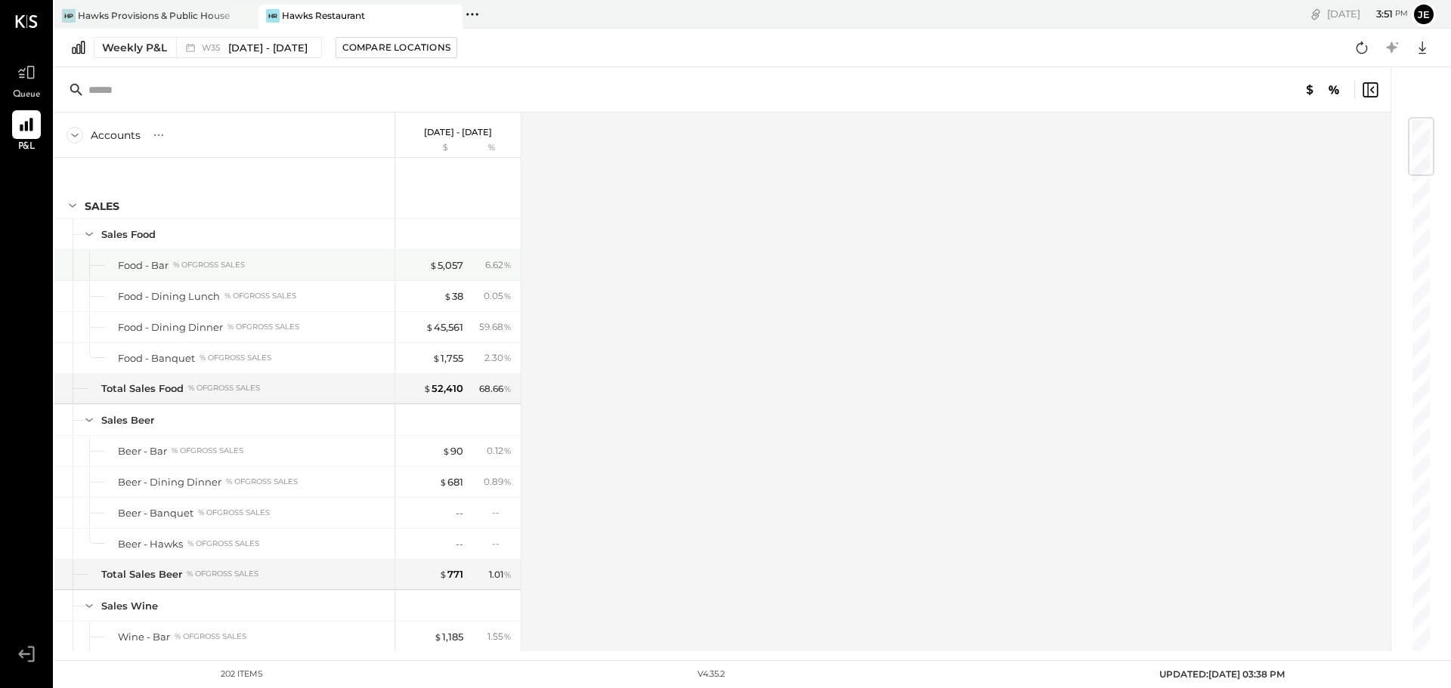
click at [202, 273] on div "Food - Bar % of GROSS SALES" at bounding box center [224, 265] width 340 height 30
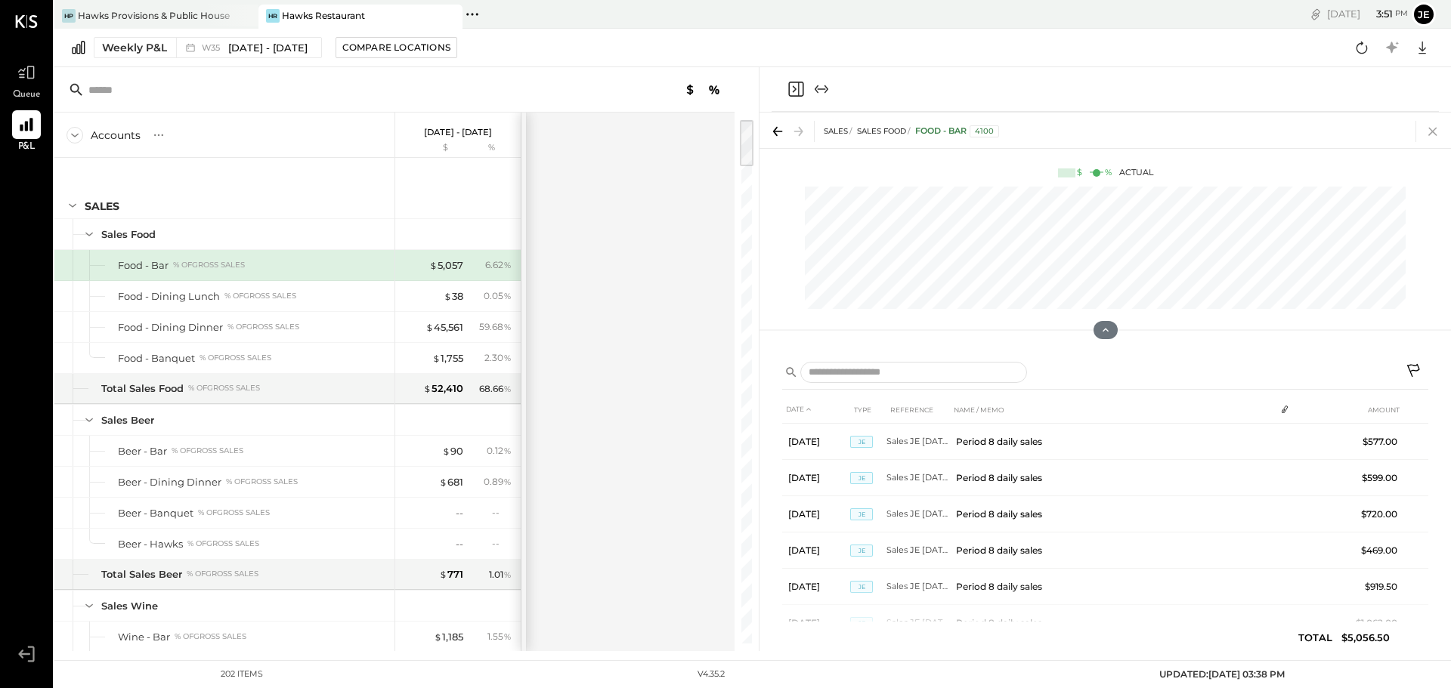
click at [1429, 136] on icon at bounding box center [1432, 131] width 21 height 21
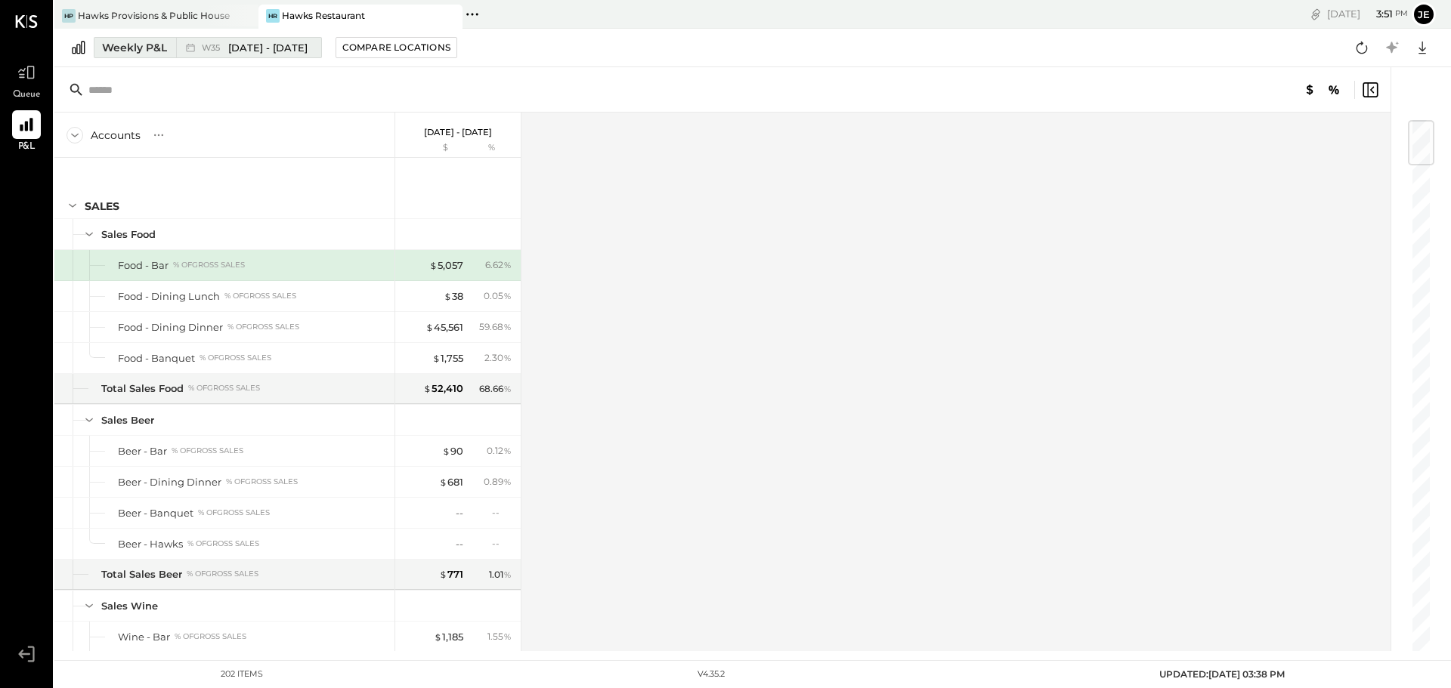
click at [153, 45] on div "Weekly P&L" at bounding box center [134, 47] width 65 height 15
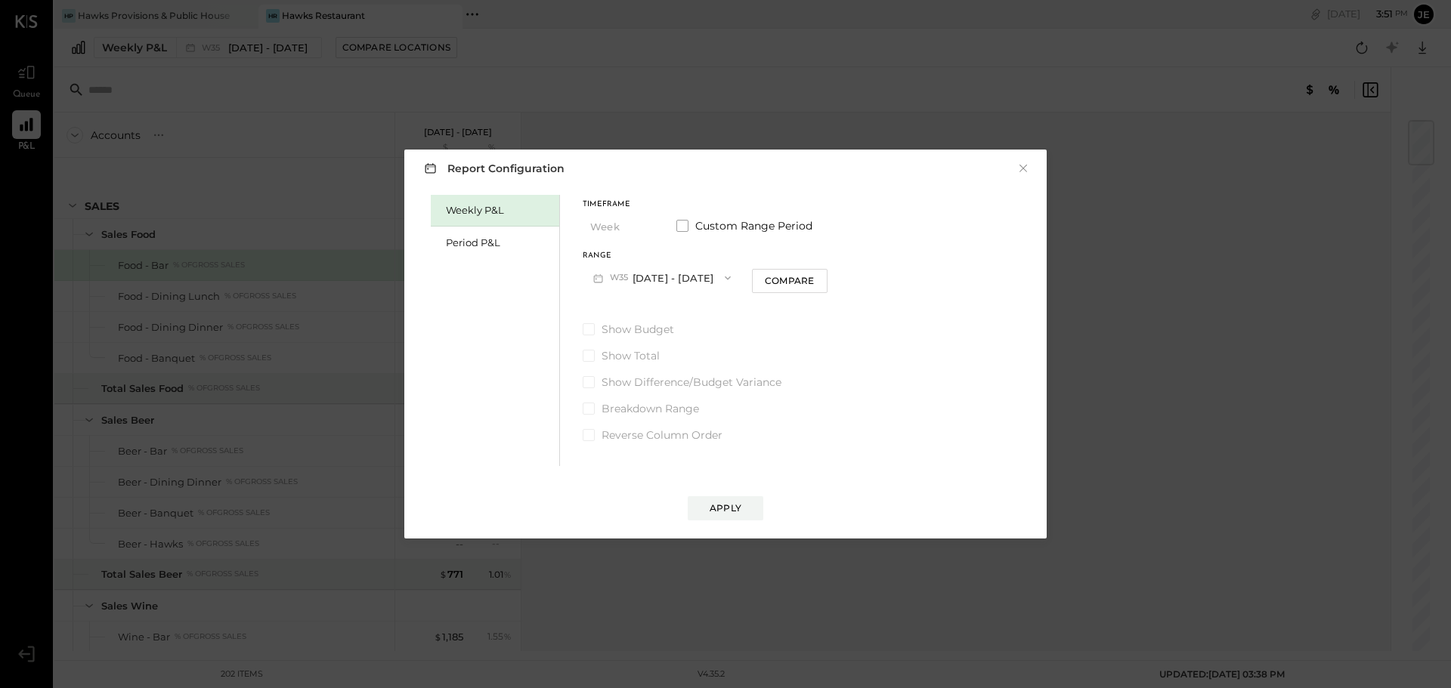
click at [658, 280] on button "W35 [DATE] - [DATE]" at bounding box center [661, 278] width 159 height 28
click at [429, 258] on div "Weekly P&L Period P&L Timeframe Week Custom Range Period Range W35 [DATE] - [DA…" at bounding box center [725, 328] width 612 height 275
click at [474, 244] on div "Period P&L" at bounding box center [499, 243] width 106 height 14
click at [703, 277] on button "P09 [DATE] - [DATE]" at bounding box center [660, 278] width 157 height 28
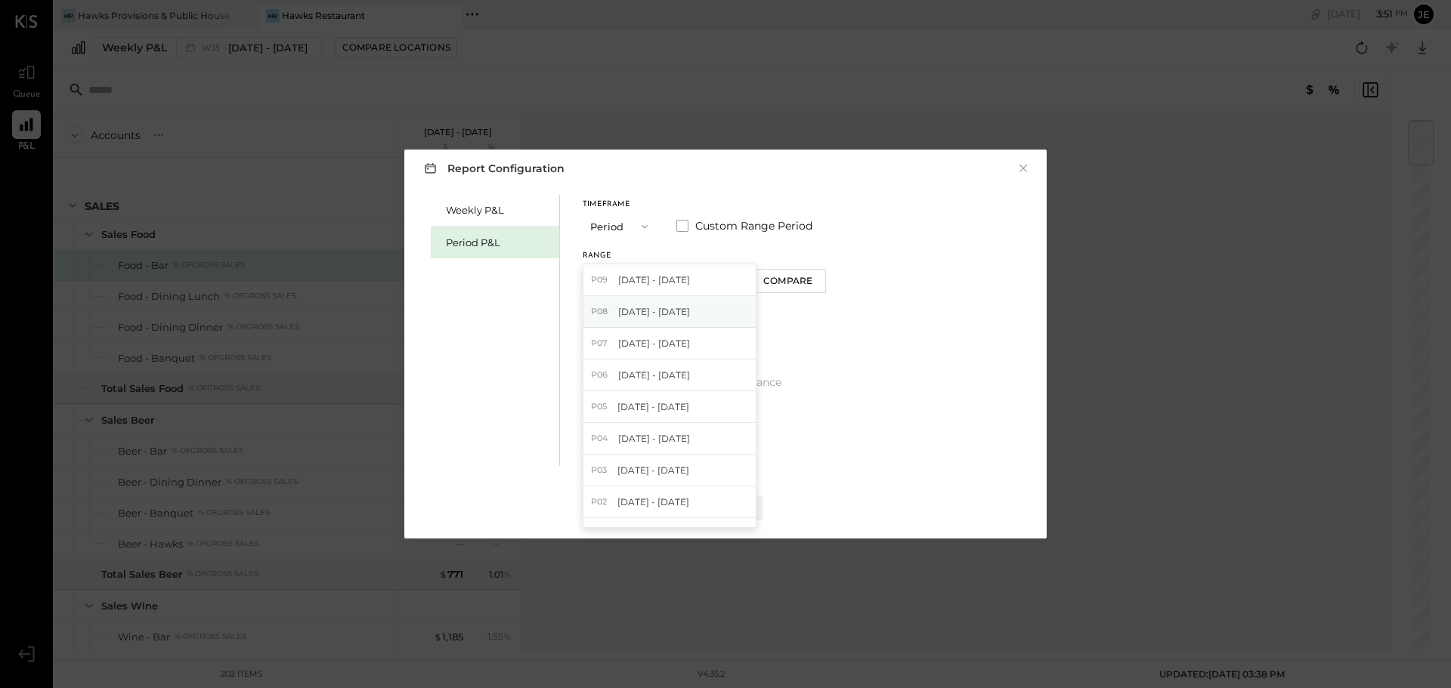
click at [656, 315] on span "[DATE] - [DATE]" at bounding box center [654, 311] width 72 height 13
click at [658, 276] on button "P08 [DATE] - [DATE]" at bounding box center [660, 278] width 157 height 28
click at [671, 283] on span "[DATE] - [DATE]" at bounding box center [654, 279] width 72 height 13
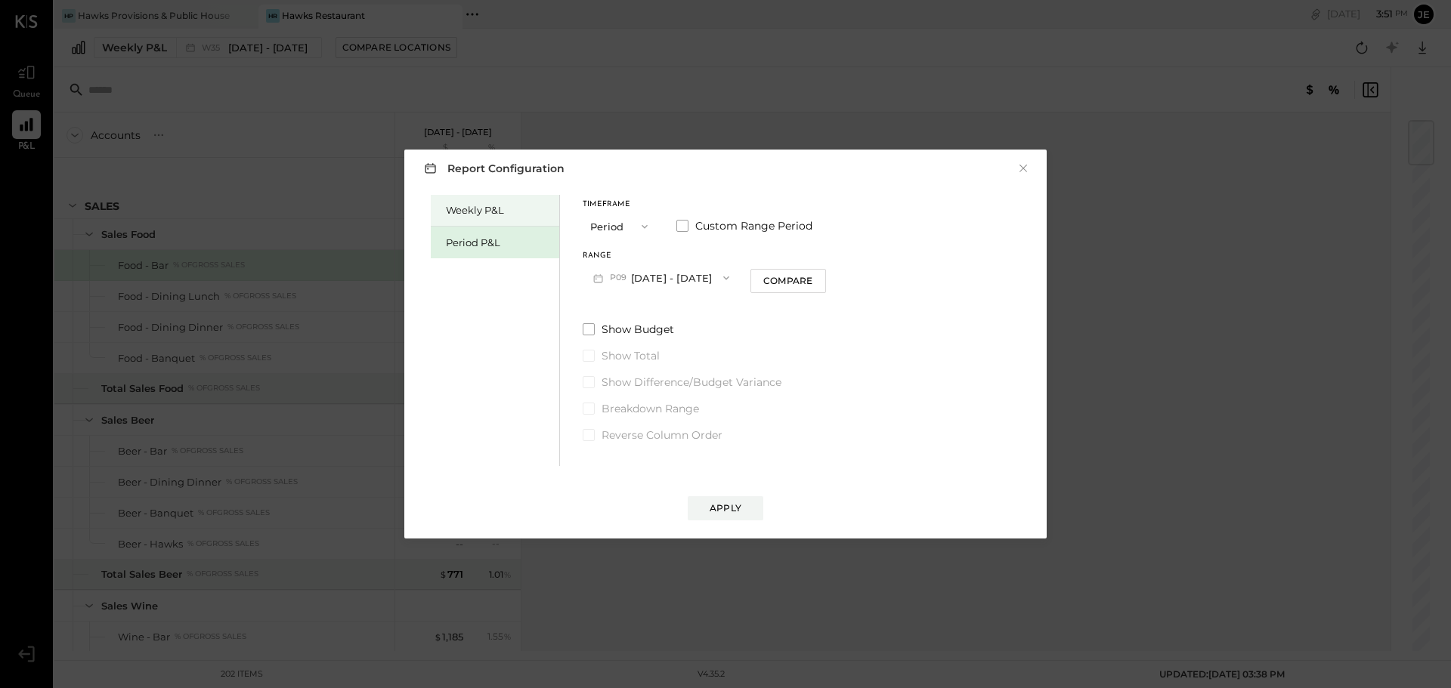
click at [456, 207] on div "Weekly P&L" at bounding box center [499, 210] width 106 height 14
click at [698, 273] on button "W38 [DATE] - [DATE]" at bounding box center [661, 278] width 159 height 28
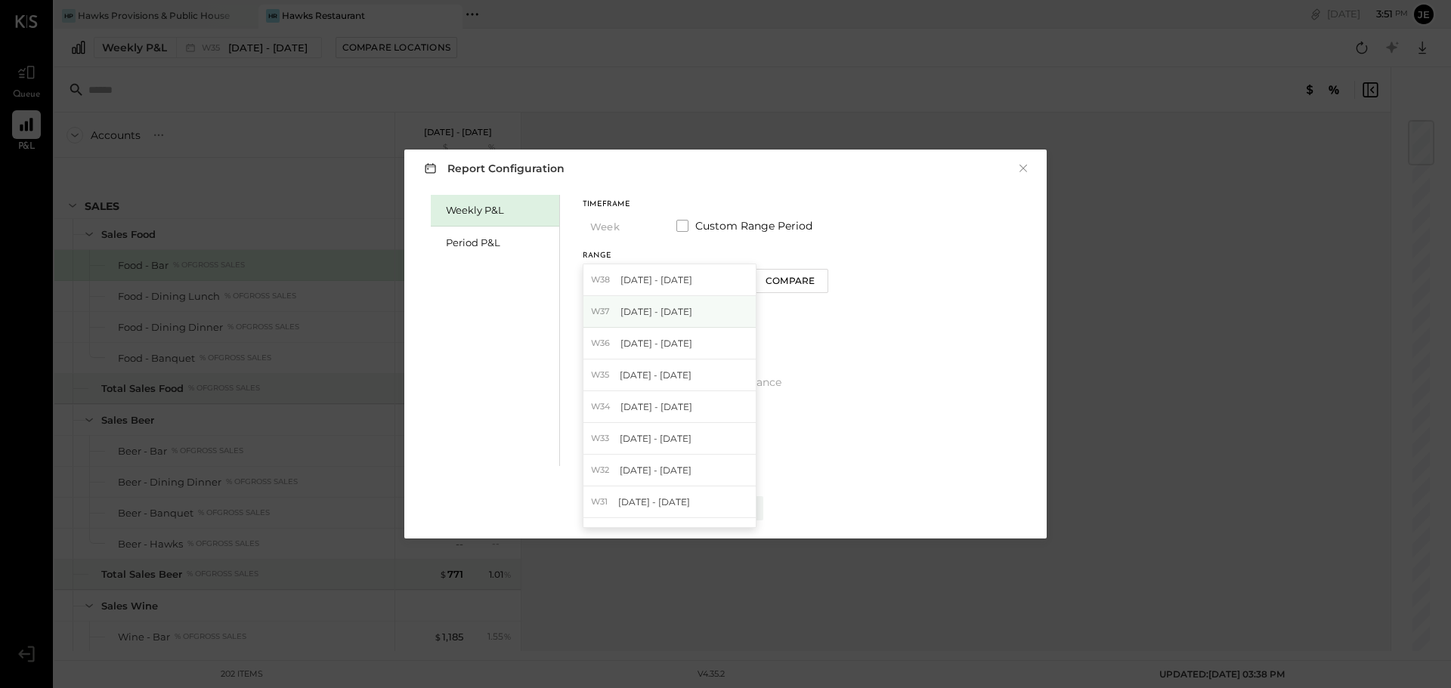
click at [708, 311] on div "W37 [DATE] - [DATE]" at bounding box center [669, 312] width 172 height 32
click at [721, 508] on div "Apply" at bounding box center [725, 508] width 32 height 13
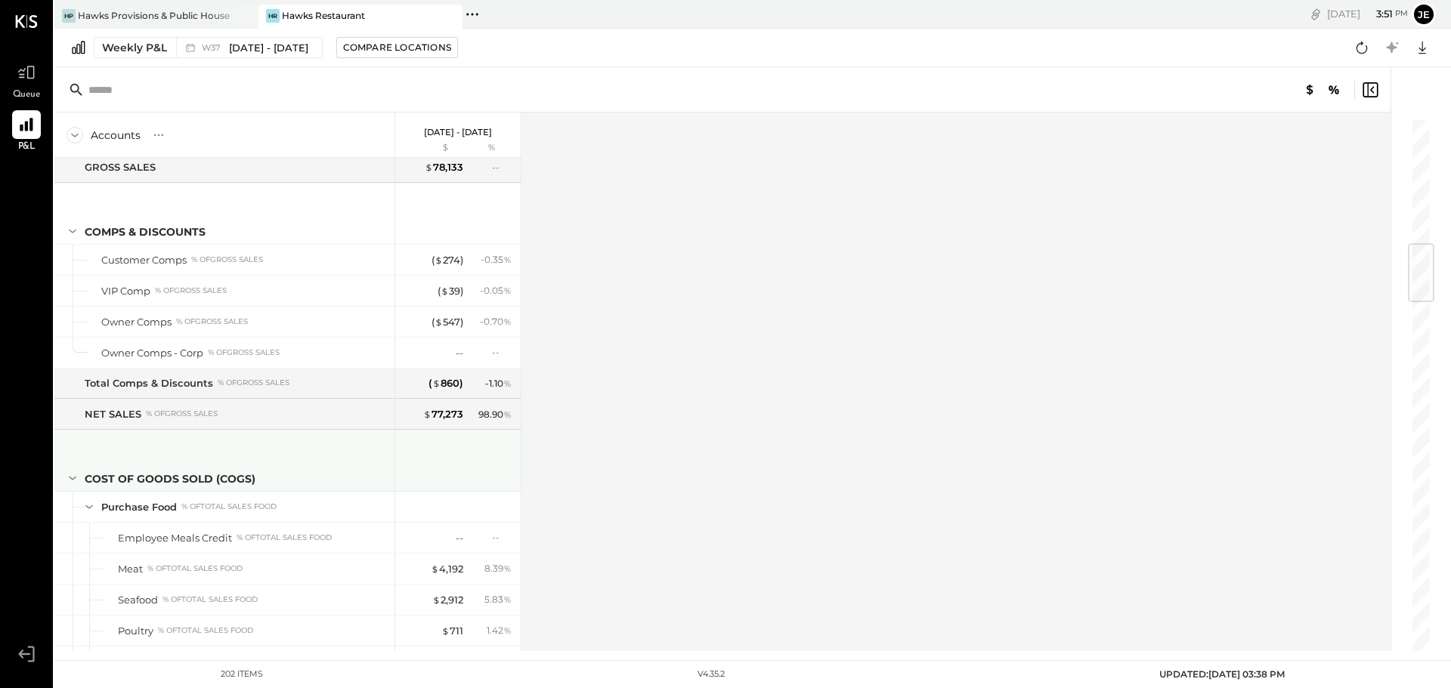
scroll to position [1511, 0]
